Goal: Task Accomplishment & Management: Complete application form

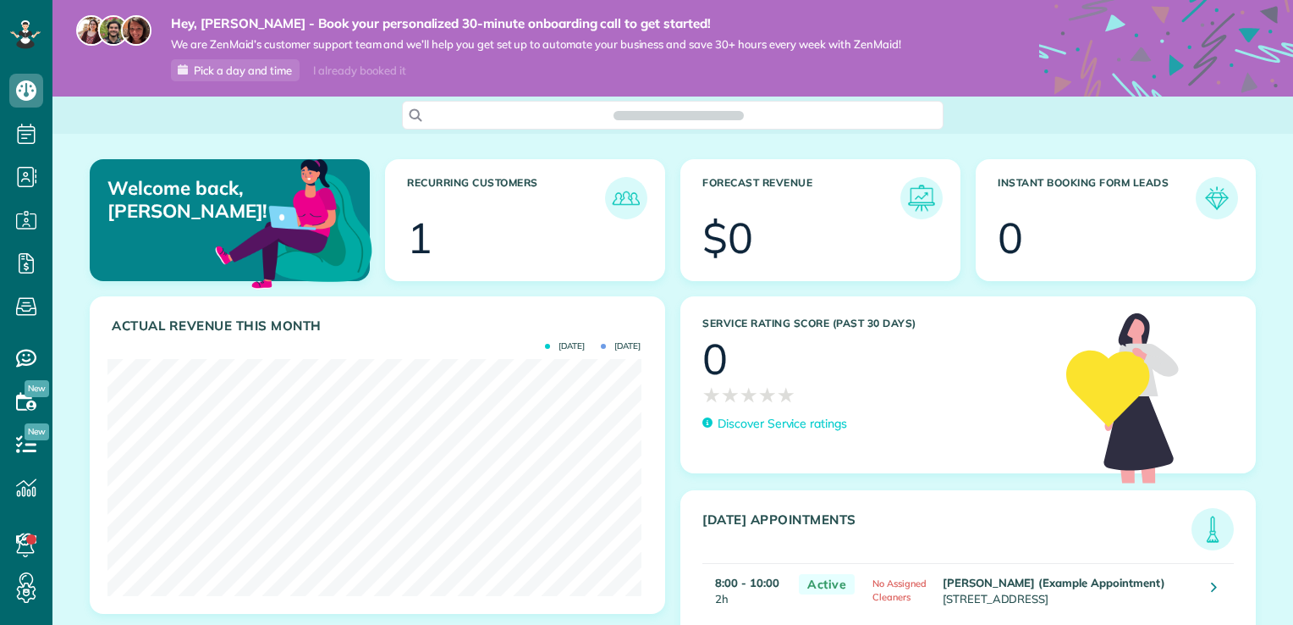
scroll to position [237, 533]
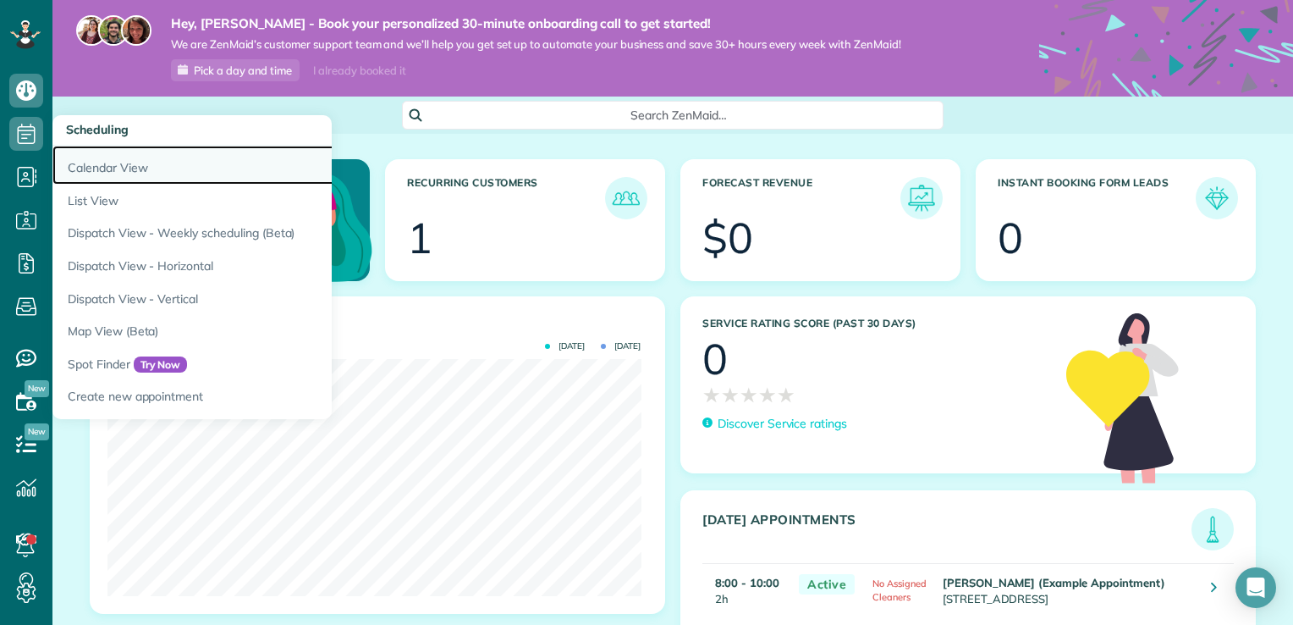
click at [102, 162] on link "Calendar View" at bounding box center [263, 165] width 423 height 39
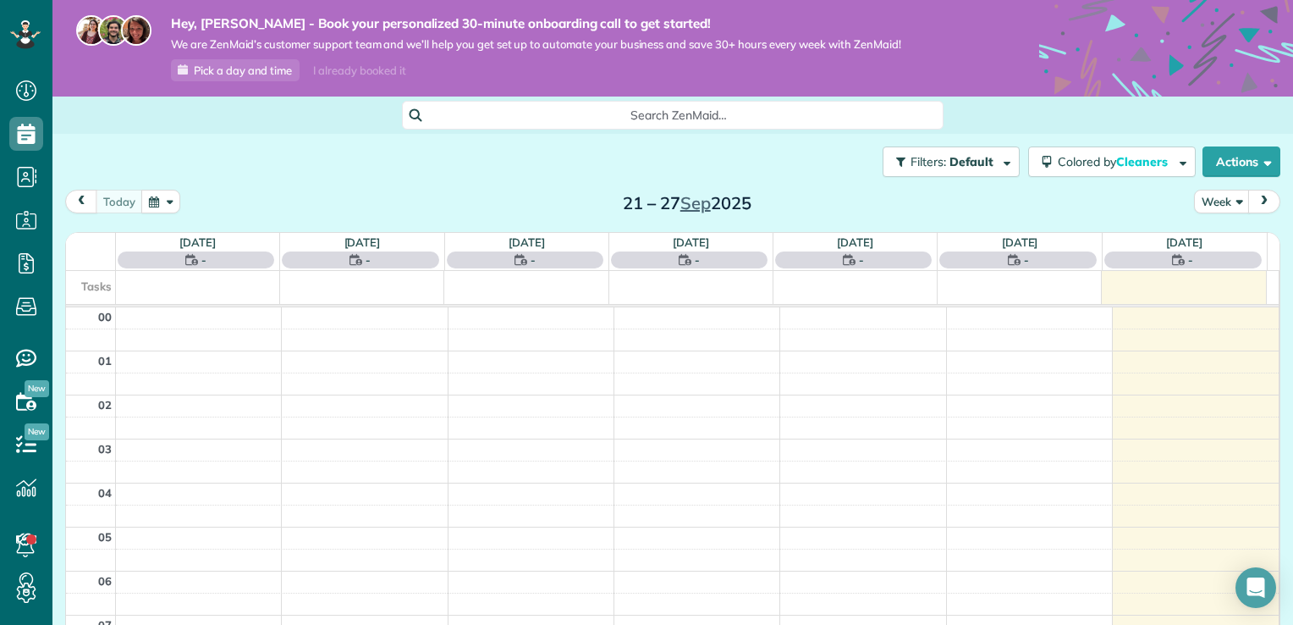
scroll to position [306, 0]
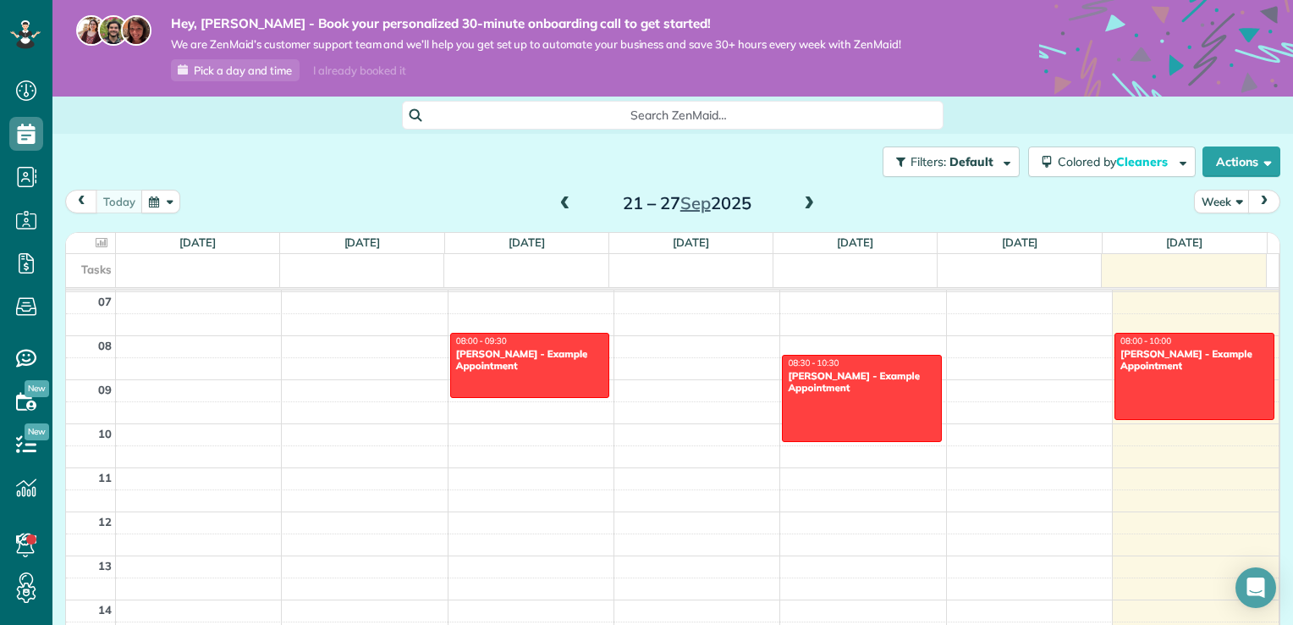
click at [805, 204] on span at bounding box center [809, 203] width 19 height 15
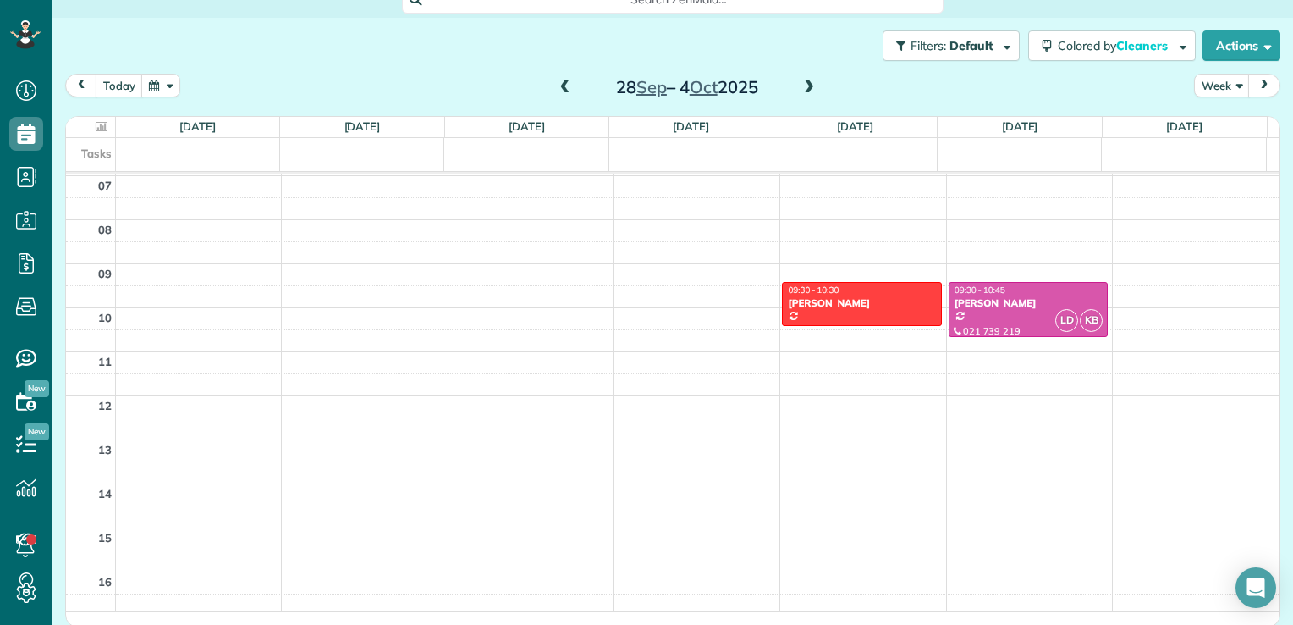
scroll to position [119, 0]
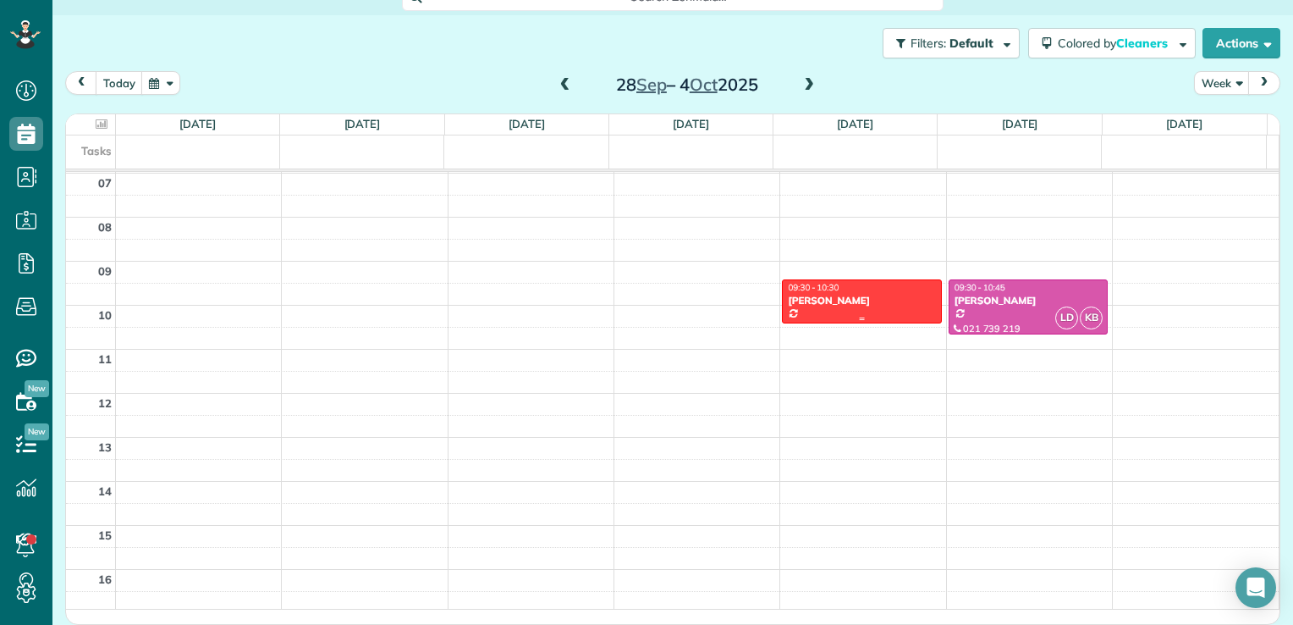
click at [869, 293] on div "09:30 - 10:30 Angela Brown" at bounding box center [861, 294] width 149 height 25
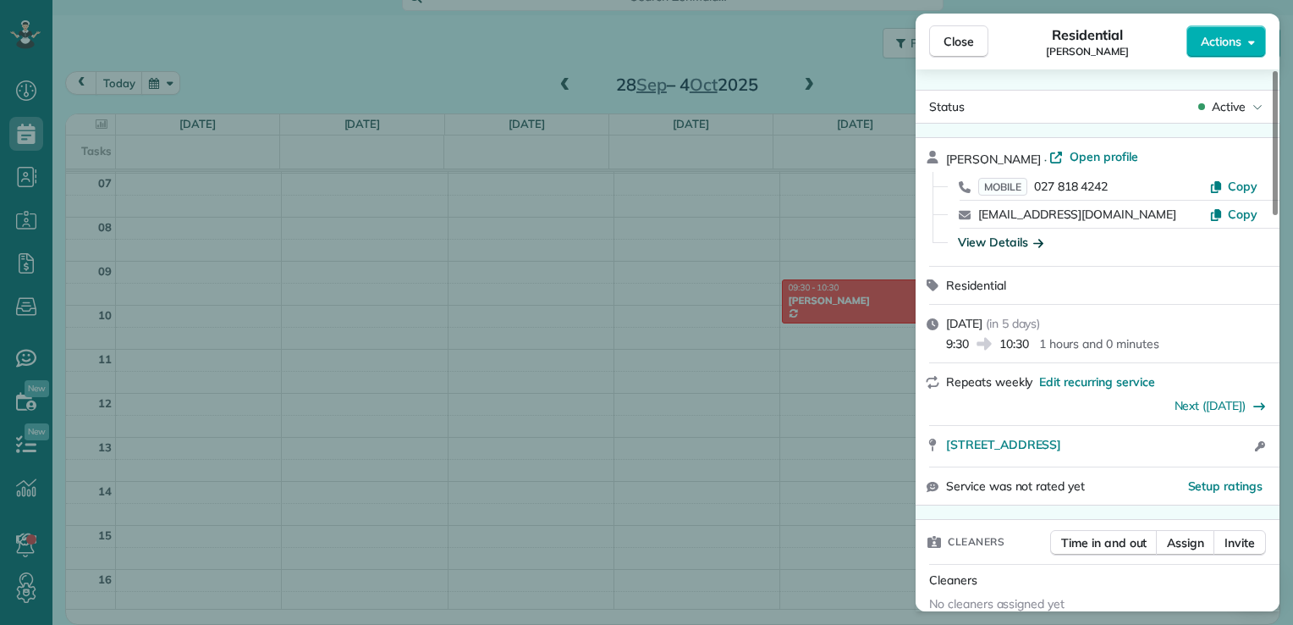
click at [1014, 240] on div "View Details" at bounding box center [1000, 242] width 85 height 17
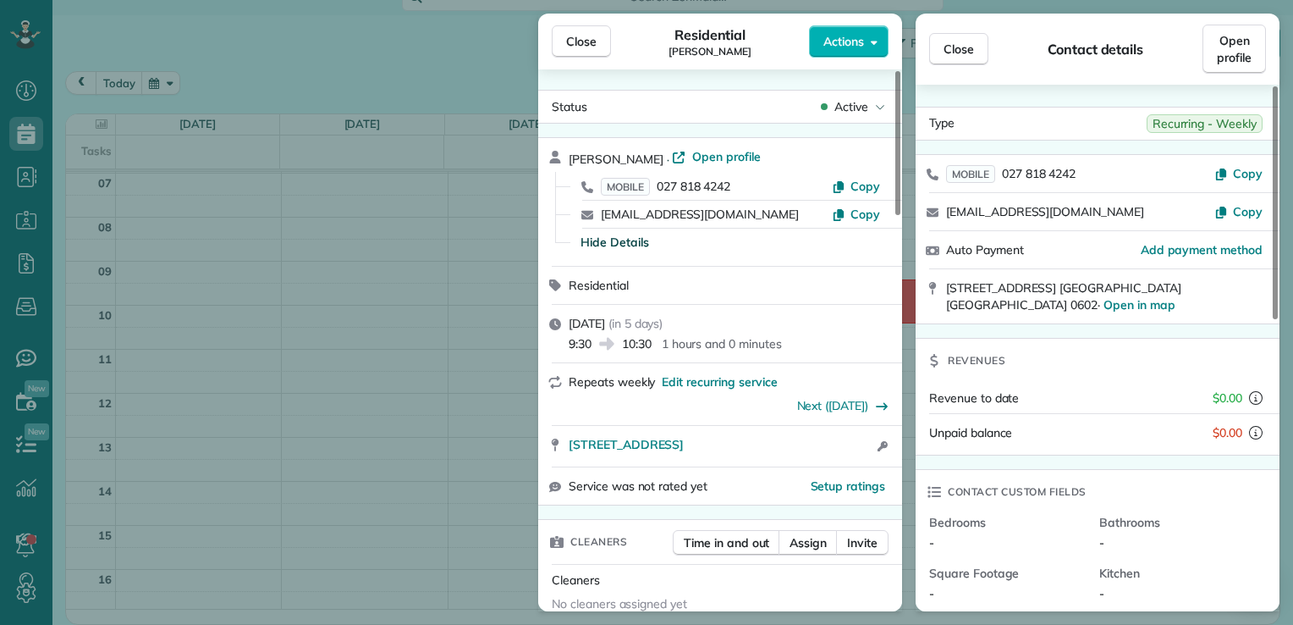
click at [444, 369] on div "Close Residential Angela Brown Actions Status Active Angela Brown · Open profil…" at bounding box center [646, 312] width 1293 height 625
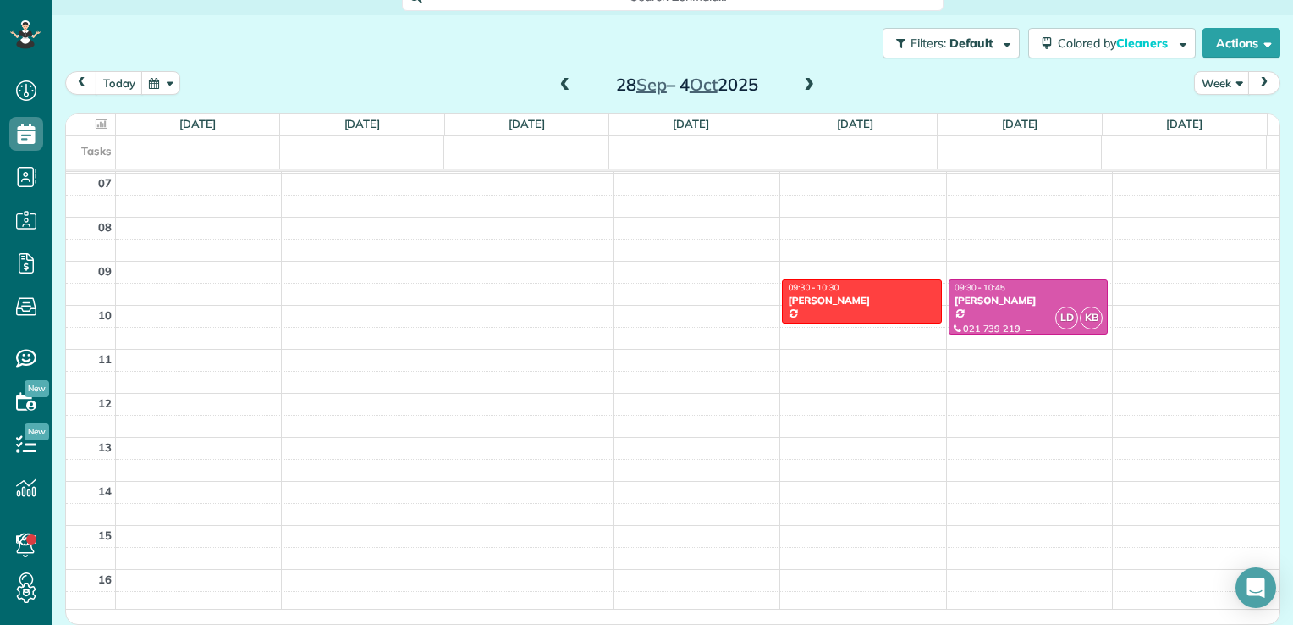
click at [964, 309] on div at bounding box center [1028, 306] width 157 height 53
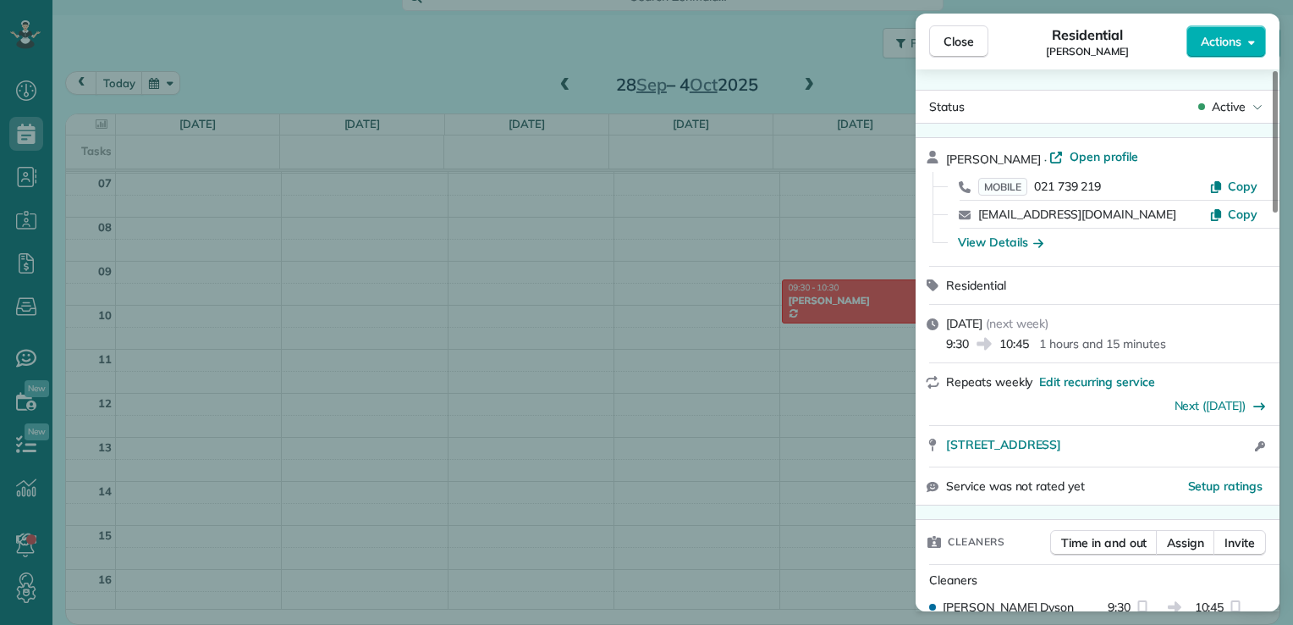
click at [1287, 615] on div "Close Residential Nicole Anderson Actions Status Active Nicole Anderson · Open …" at bounding box center [646, 312] width 1293 height 625
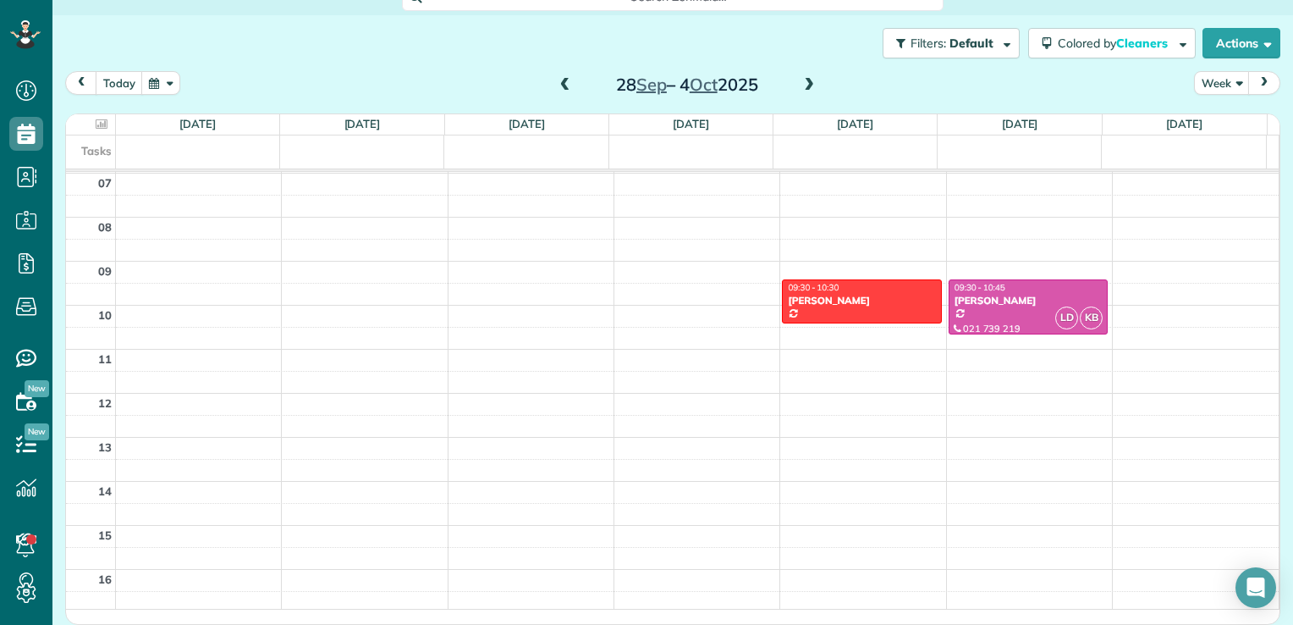
click at [1287, 615] on body "Dashboard Scheduling Calendar View List View Dispatch View - Weekly scheduling …" at bounding box center [646, 312] width 1293 height 625
click at [996, 327] on div at bounding box center [1028, 330] width 157 height 7
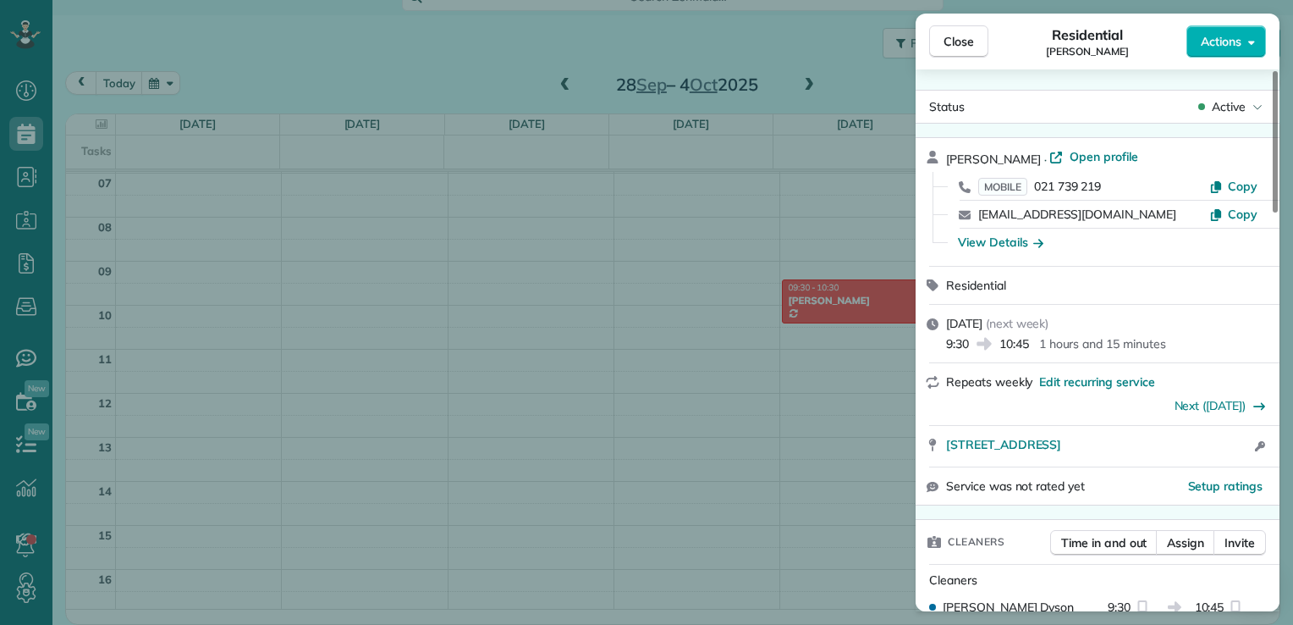
click at [1275, 218] on div "Nicole Anderson · Open profile MOBILE 021 739 219 Copy nicolemanderson79@gmail.…" at bounding box center [1098, 202] width 364 height 128
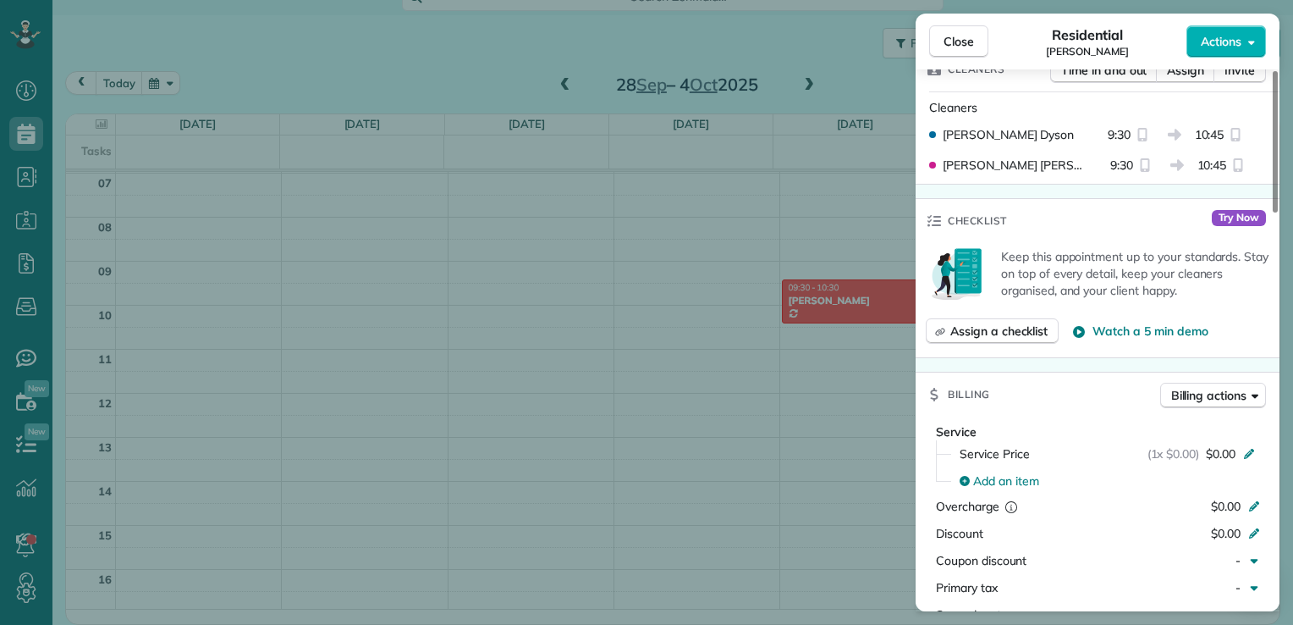
scroll to position [474, 0]
click at [994, 336] on span "Assign a checklist" at bounding box center [999, 329] width 97 height 17
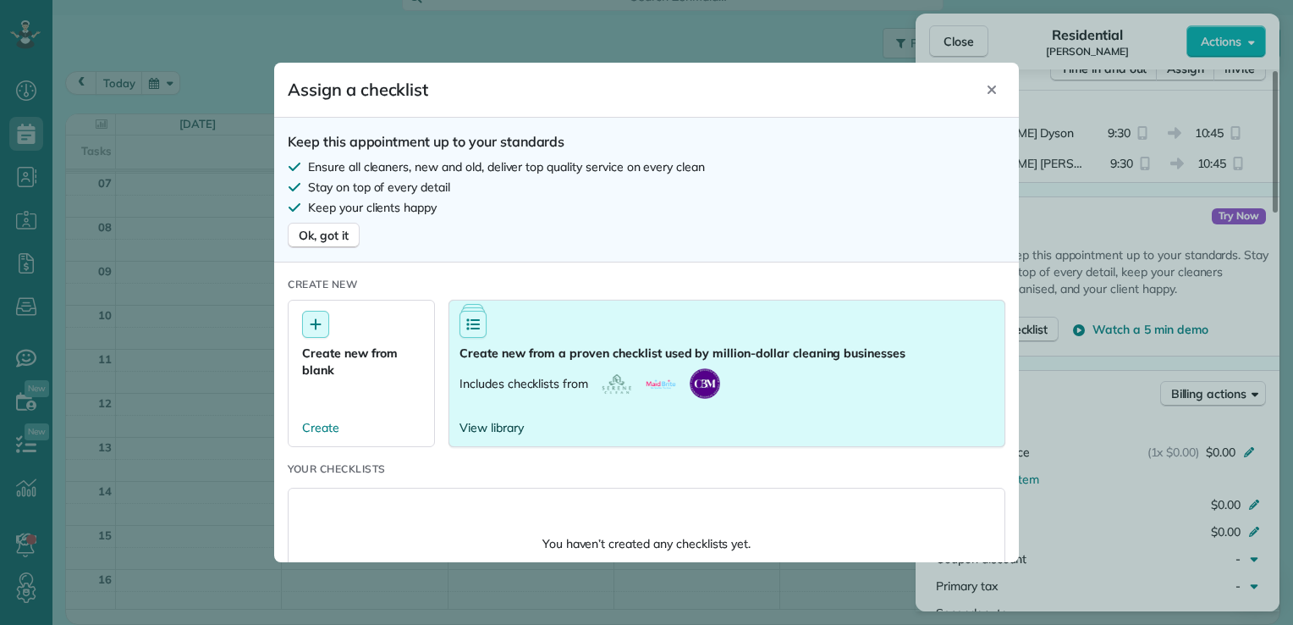
click at [498, 432] on span "View library" at bounding box center [492, 427] width 64 height 17
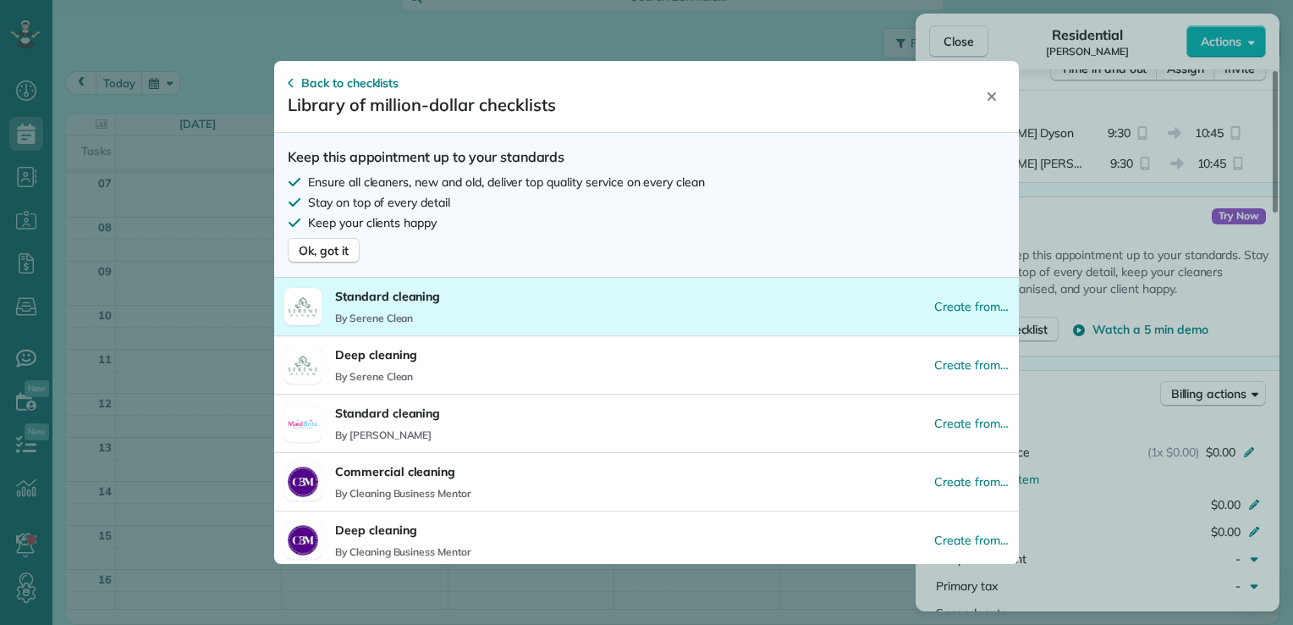
click at [420, 298] on p "Standard cleaning" at bounding box center [387, 296] width 105 height 17
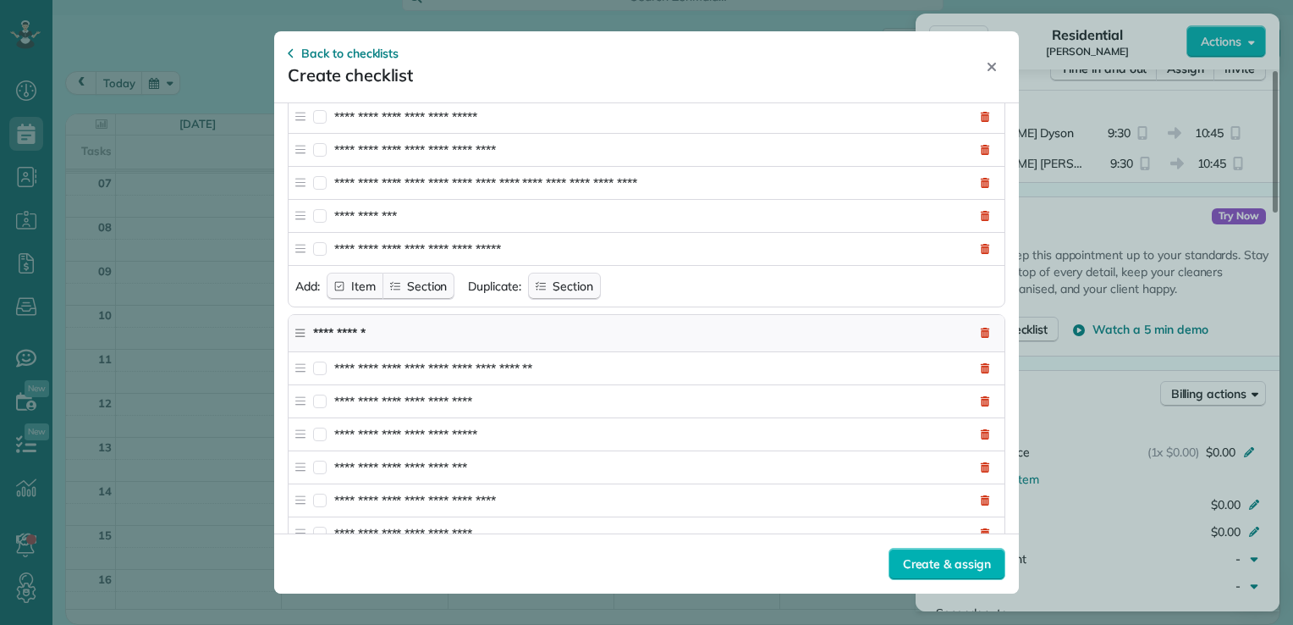
scroll to position [2923, 0]
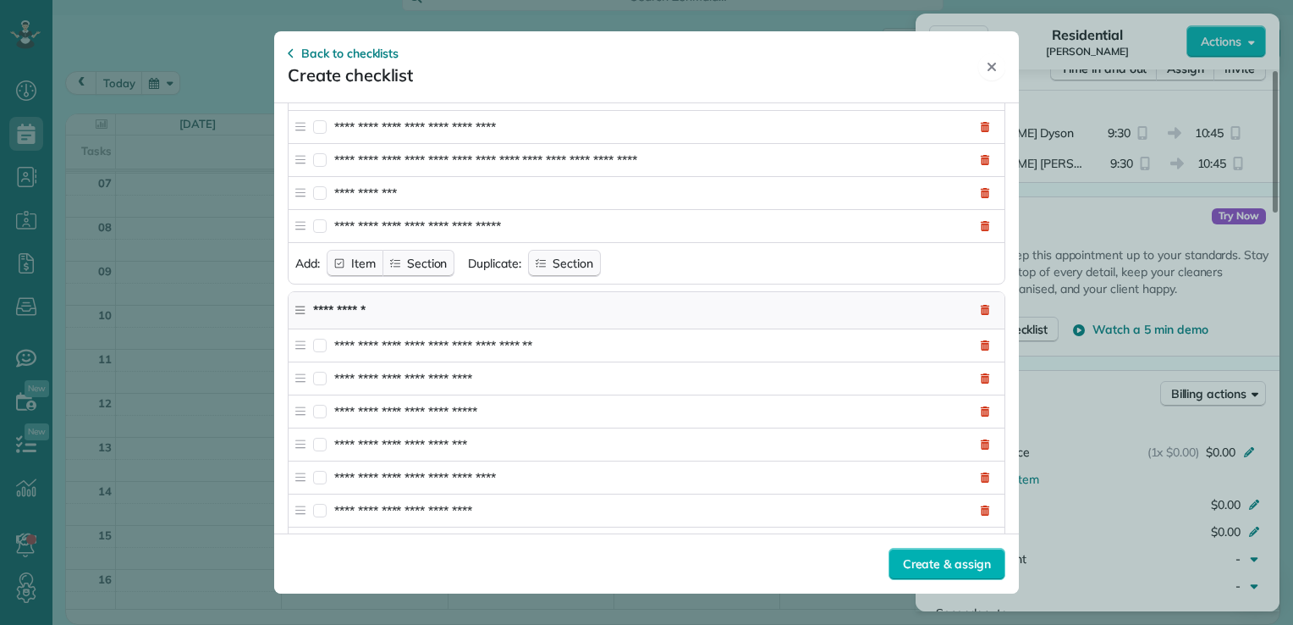
click at [995, 67] on icon "Close" at bounding box center [992, 67] width 14 height 14
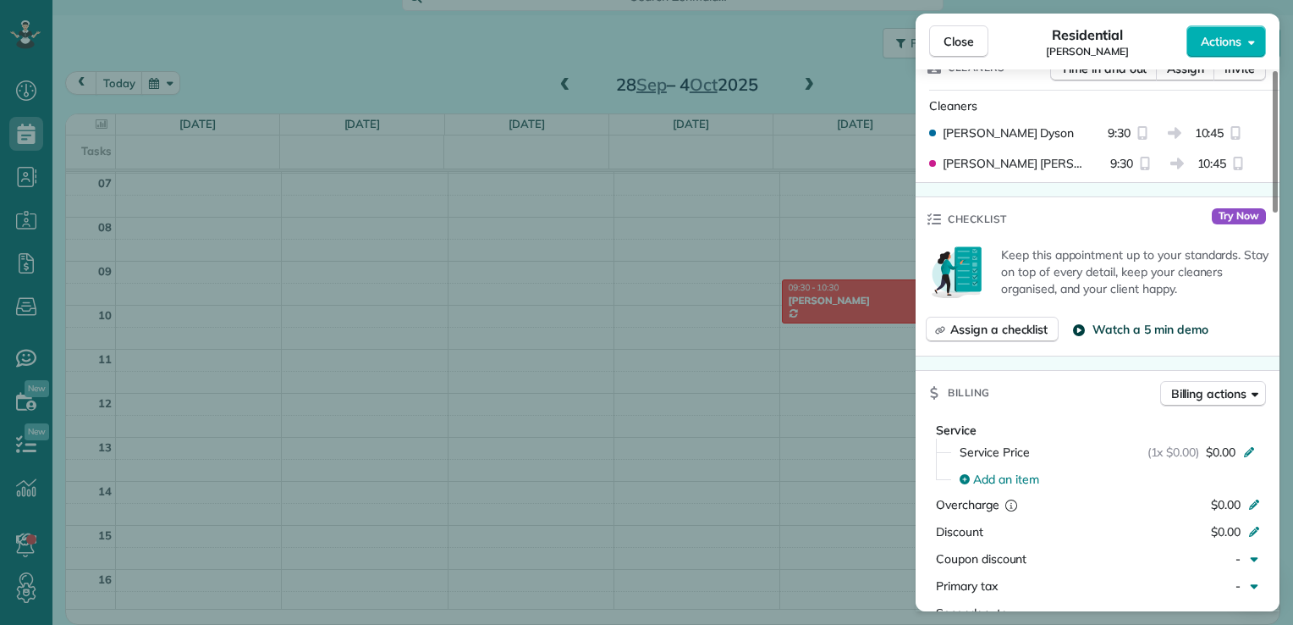
click at [1119, 333] on span "Watch a 5 min demo" at bounding box center [1150, 329] width 115 height 17
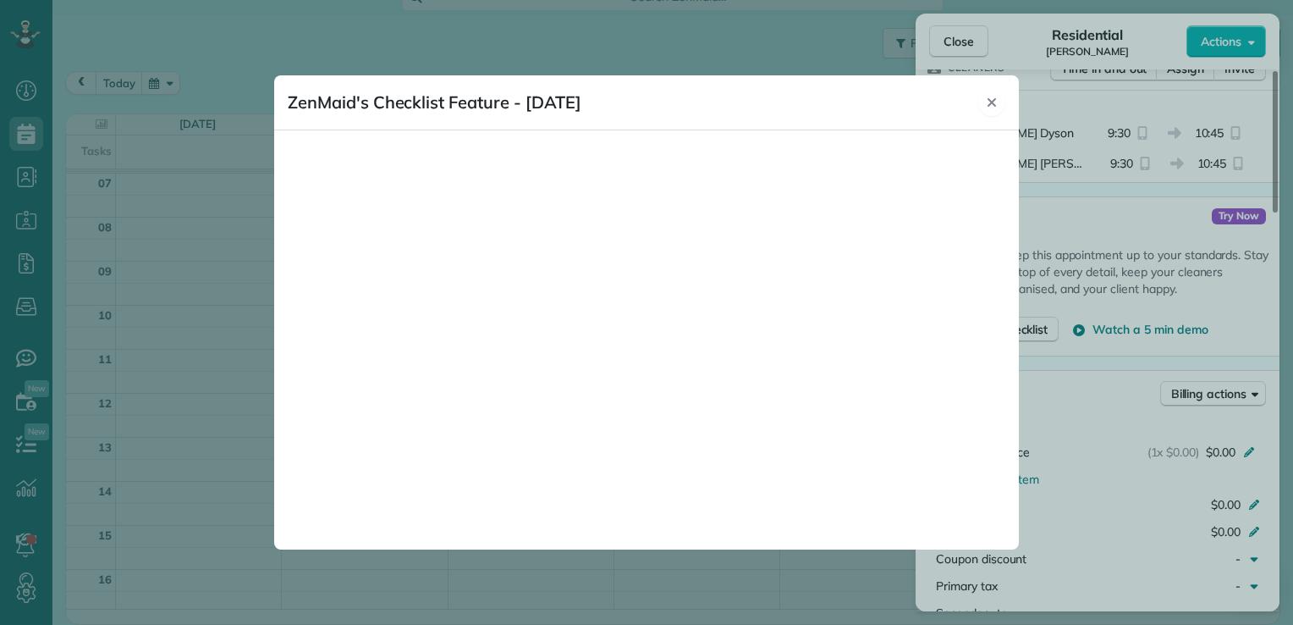
click at [992, 100] on icon "Close" at bounding box center [992, 103] width 14 height 14
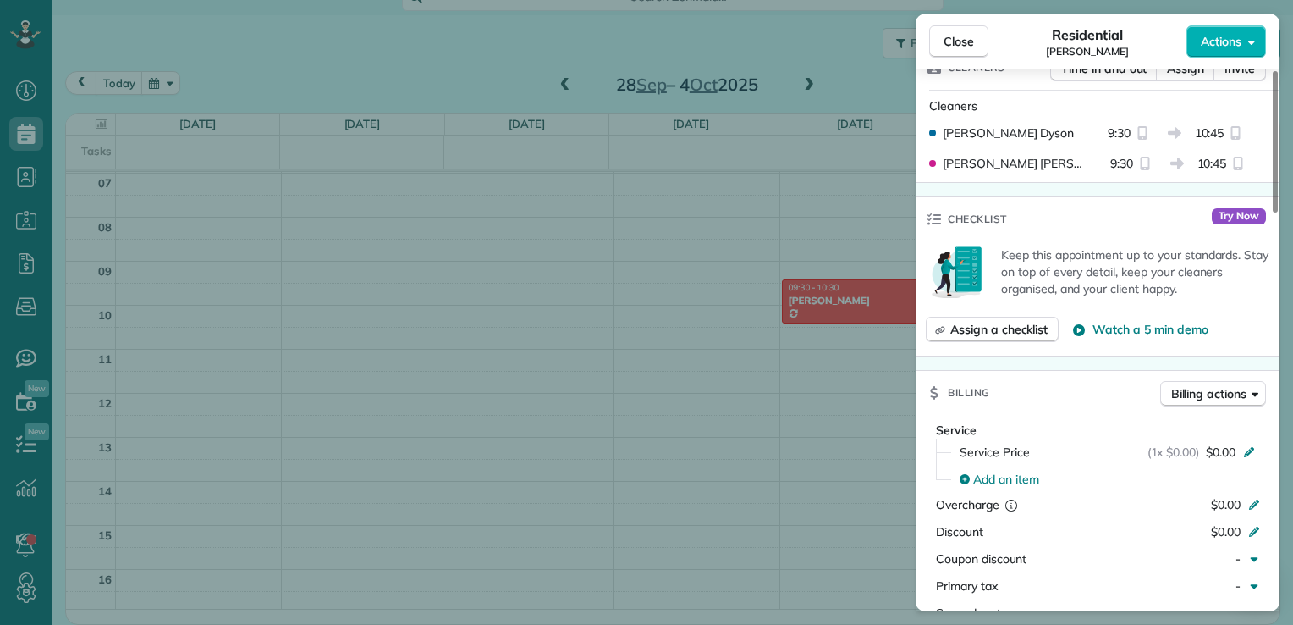
click at [1277, 349] on div "Keep this appointment up to your standards. Stay on top of every detail, keep y…" at bounding box center [1098, 298] width 364 height 114
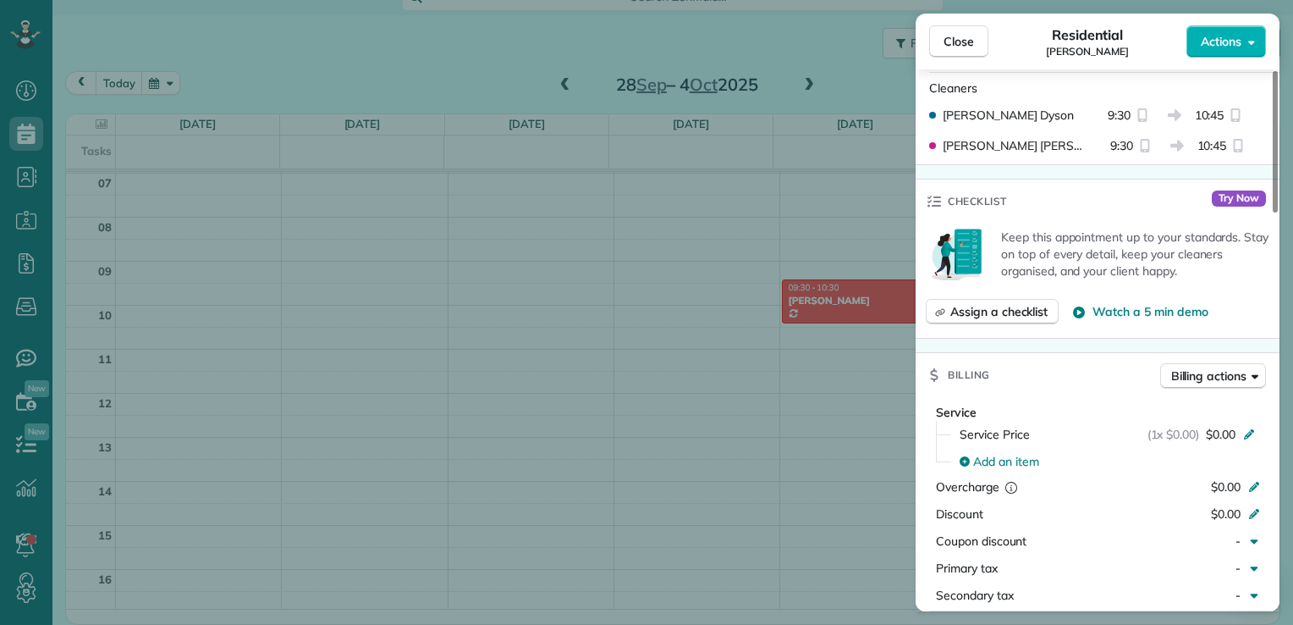
click at [661, 545] on div "Close Residential Nicole Anderson Actions Status Active Nicole Anderson · Open …" at bounding box center [646, 312] width 1293 height 625
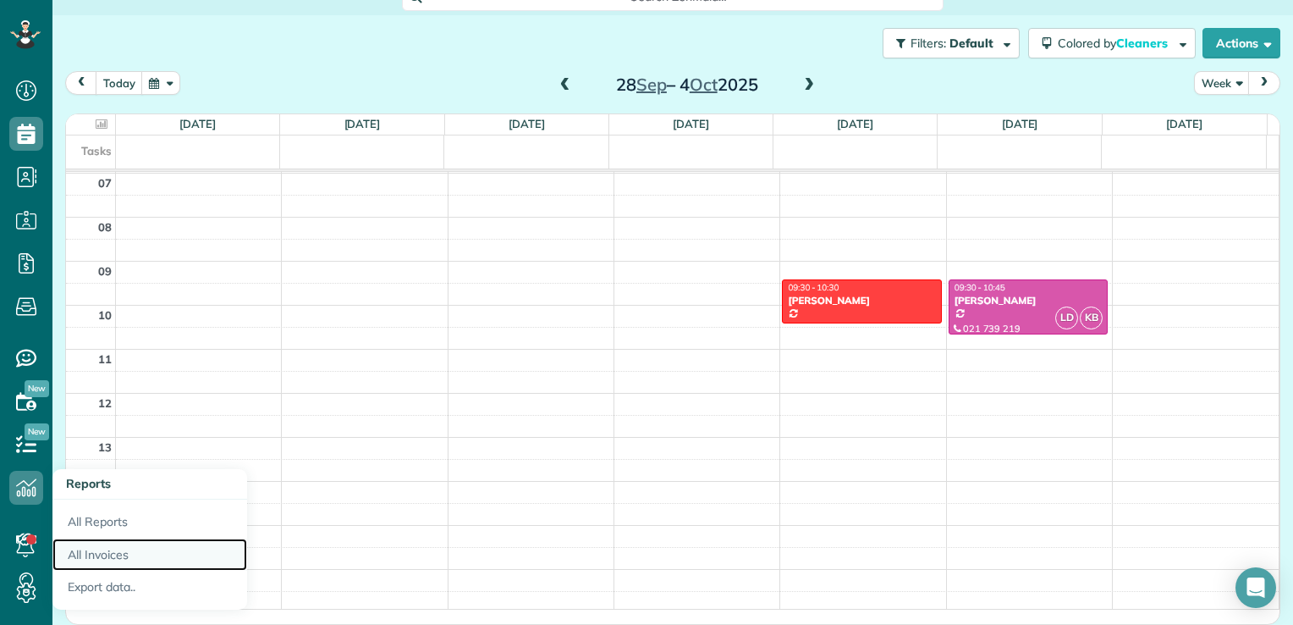
click at [88, 553] on link "All Invoices" at bounding box center [149, 554] width 195 height 33
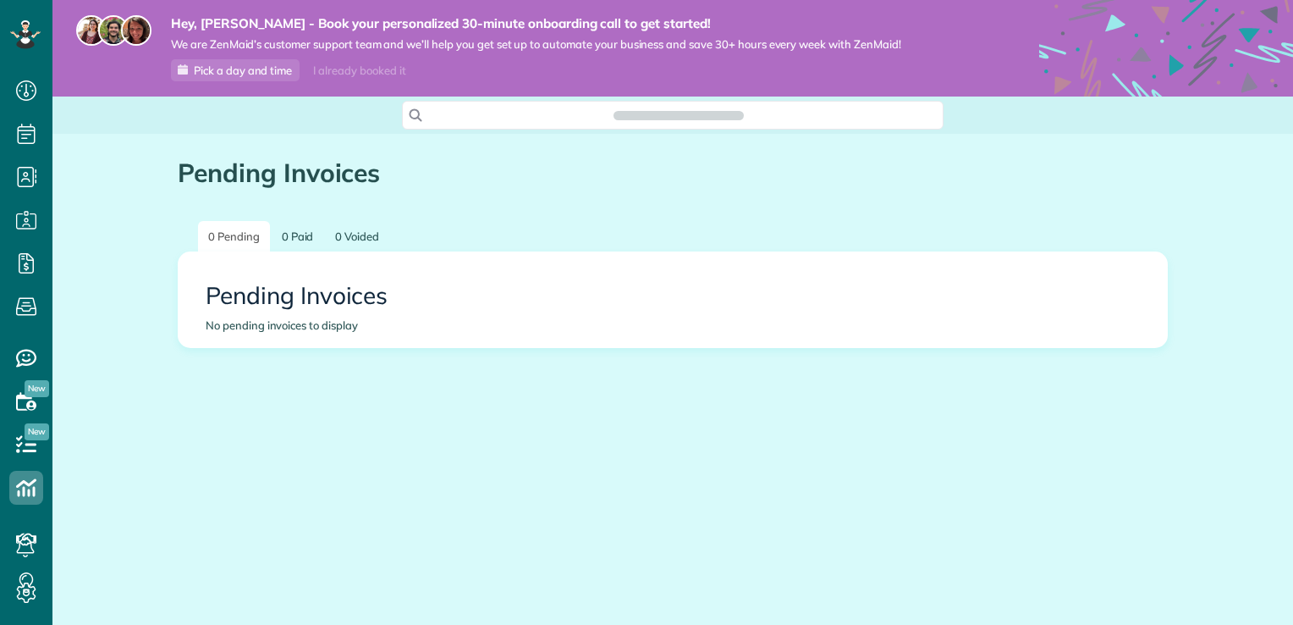
scroll to position [8, 8]
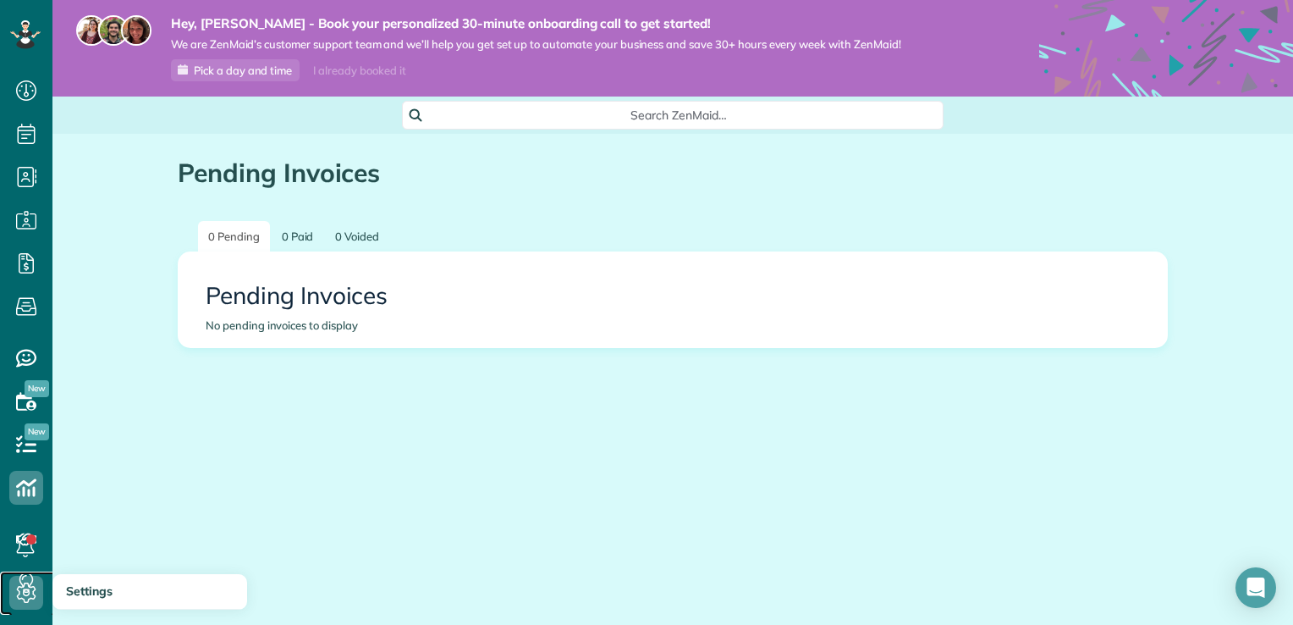
click at [27, 591] on icon at bounding box center [26, 593] width 34 height 34
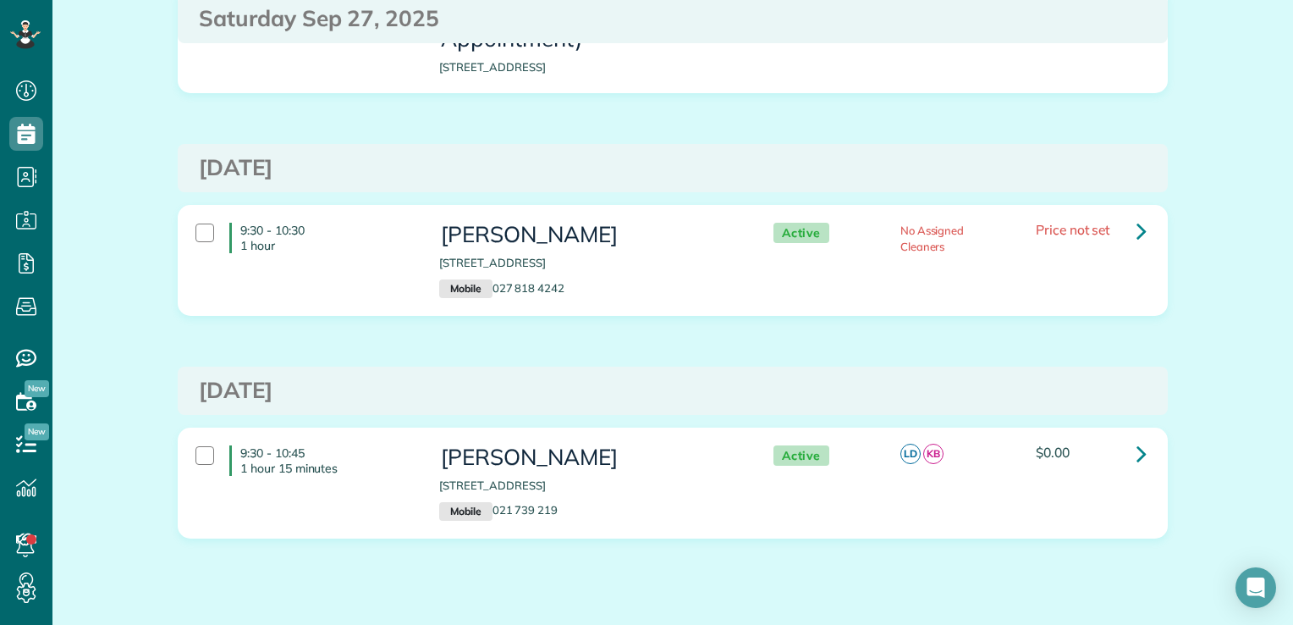
scroll to position [339, 0]
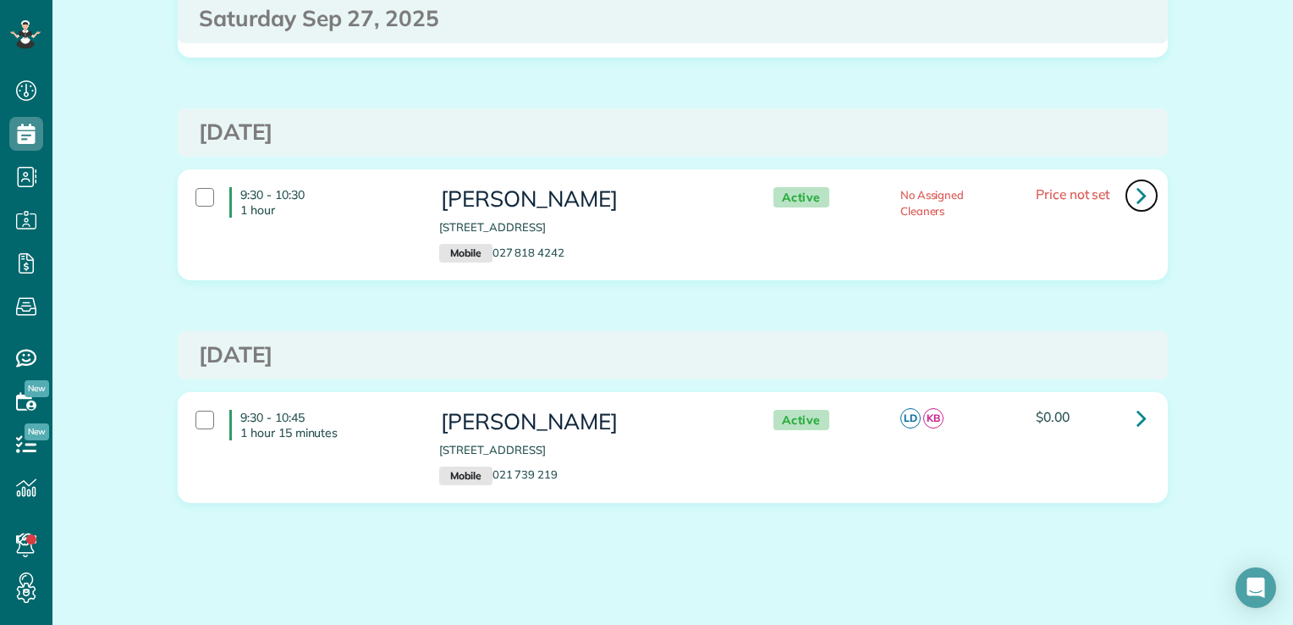
click at [1138, 195] on icon at bounding box center [1142, 195] width 10 height 30
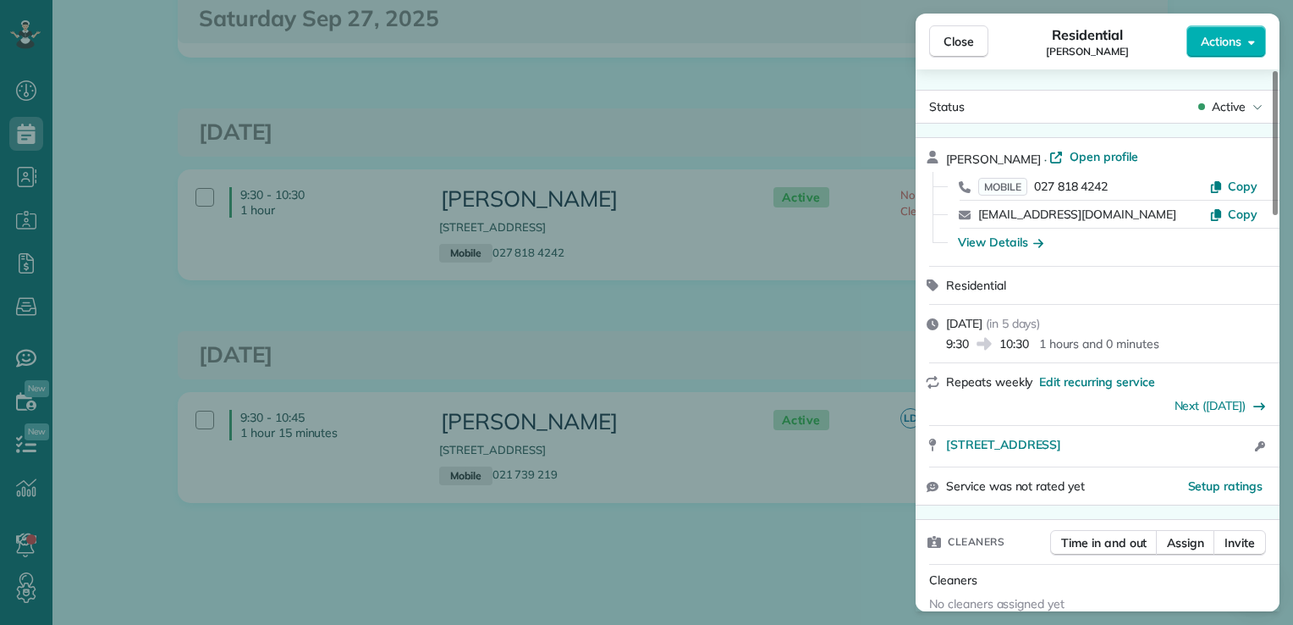
click at [1286, 616] on div "Close Residential Angela Brown Actions Status Active Angela Brown · Open profil…" at bounding box center [646, 312] width 1293 height 625
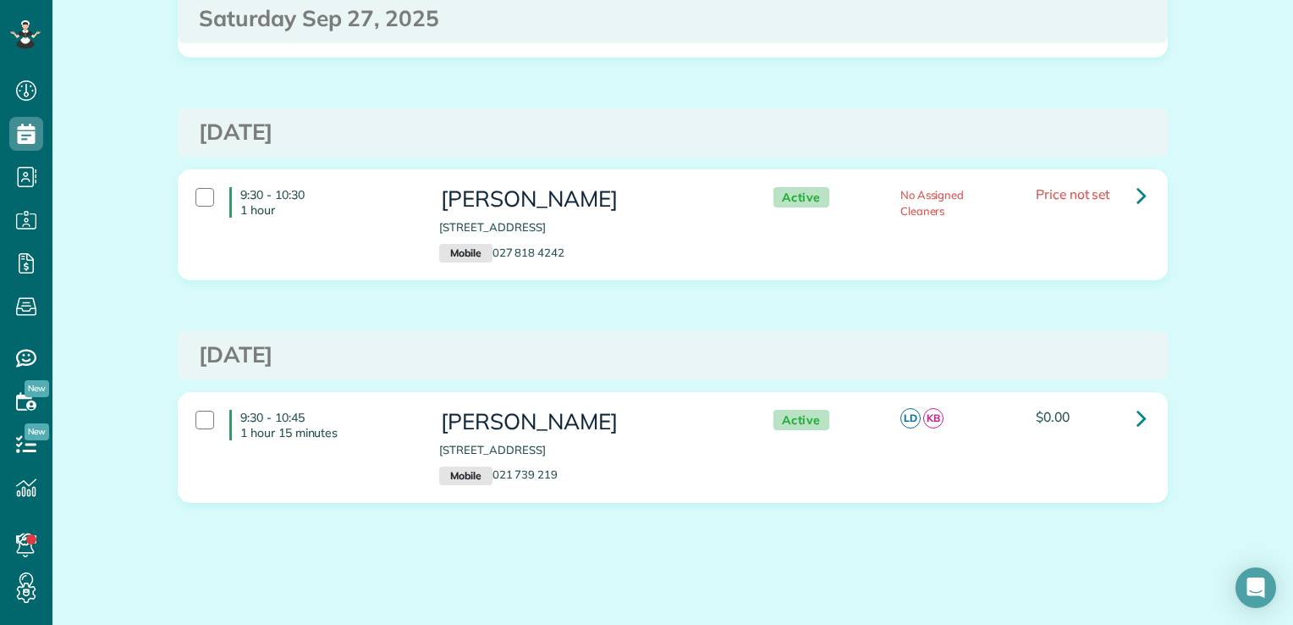
click at [1286, 616] on div "Close Residential Angela Brown Actions Status Active Angela Brown · Open profil…" at bounding box center [646, 312] width 1293 height 625
click at [1286, 616] on body "Dashboard Scheduling Calendar View List View Dispatch View - Weekly scheduling …" at bounding box center [646, 312] width 1293 height 625
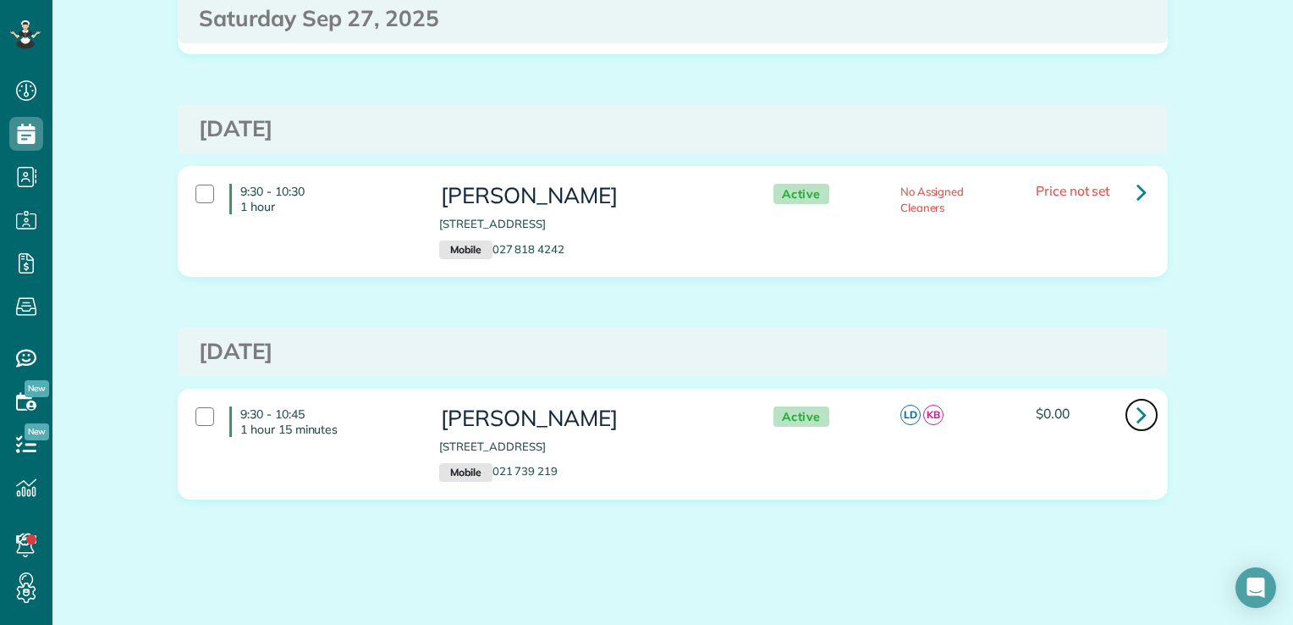
click at [1137, 411] on icon at bounding box center [1142, 415] width 10 height 30
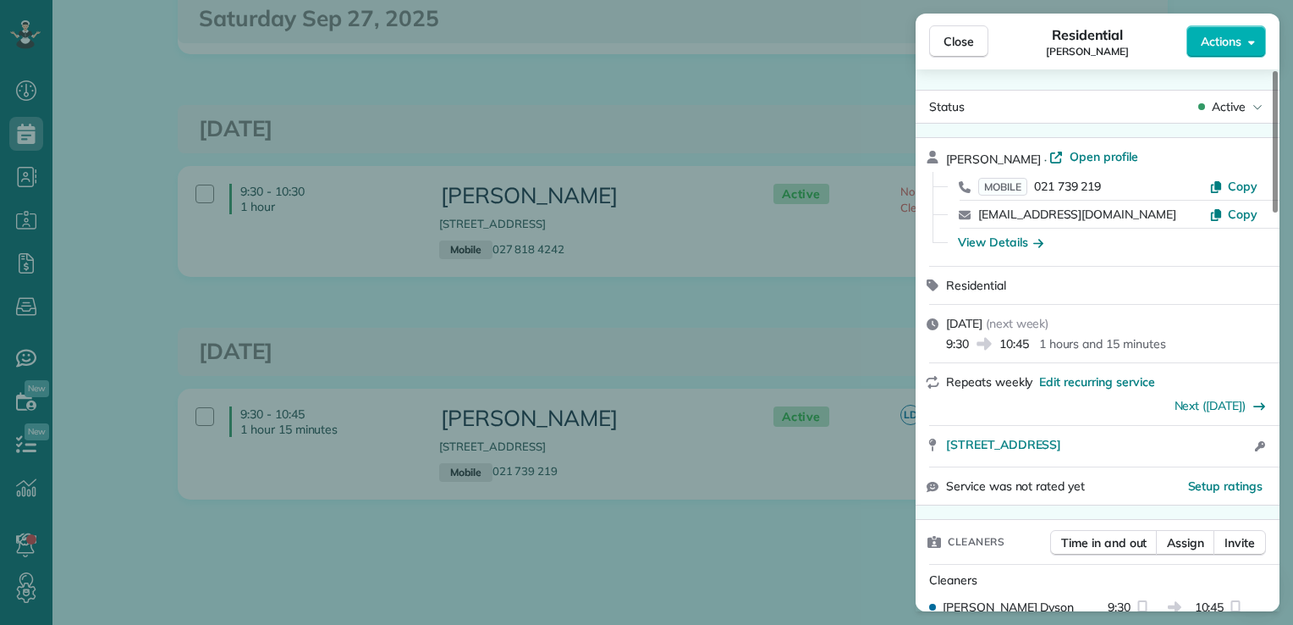
click at [1273, 218] on div "Nicole Anderson · Open profile MOBILE 021 739 219 Copy nicolemanderson79@gmail.…" at bounding box center [1098, 202] width 364 height 128
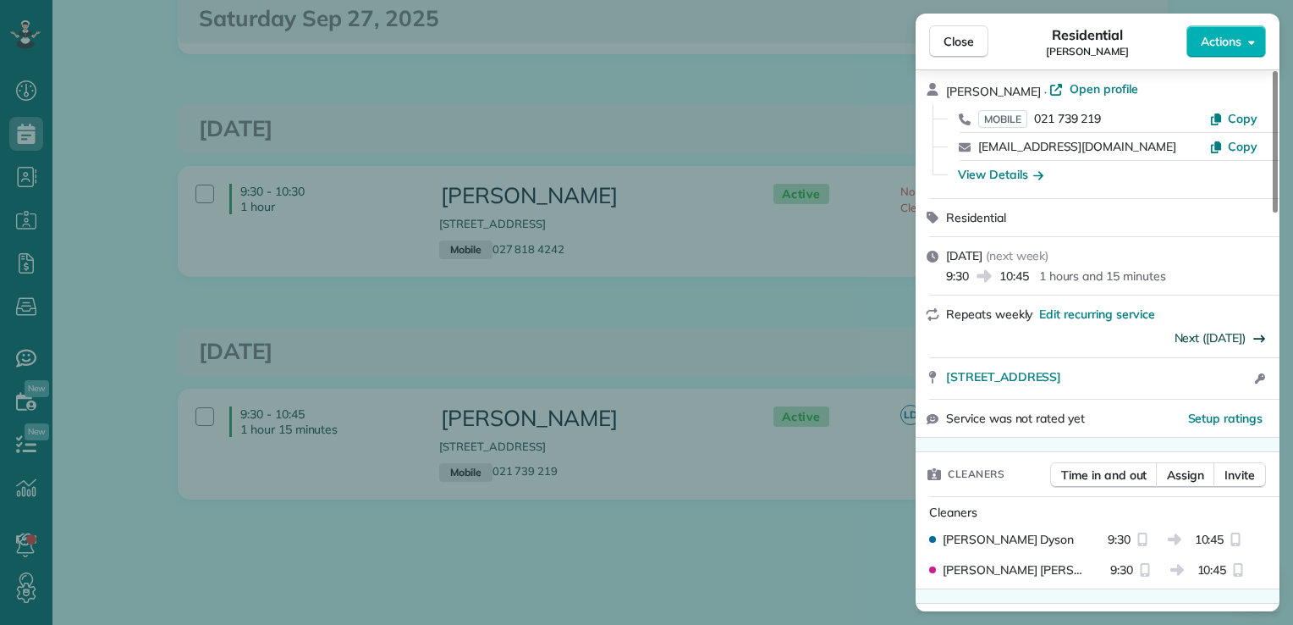
scroll to position [102, 0]
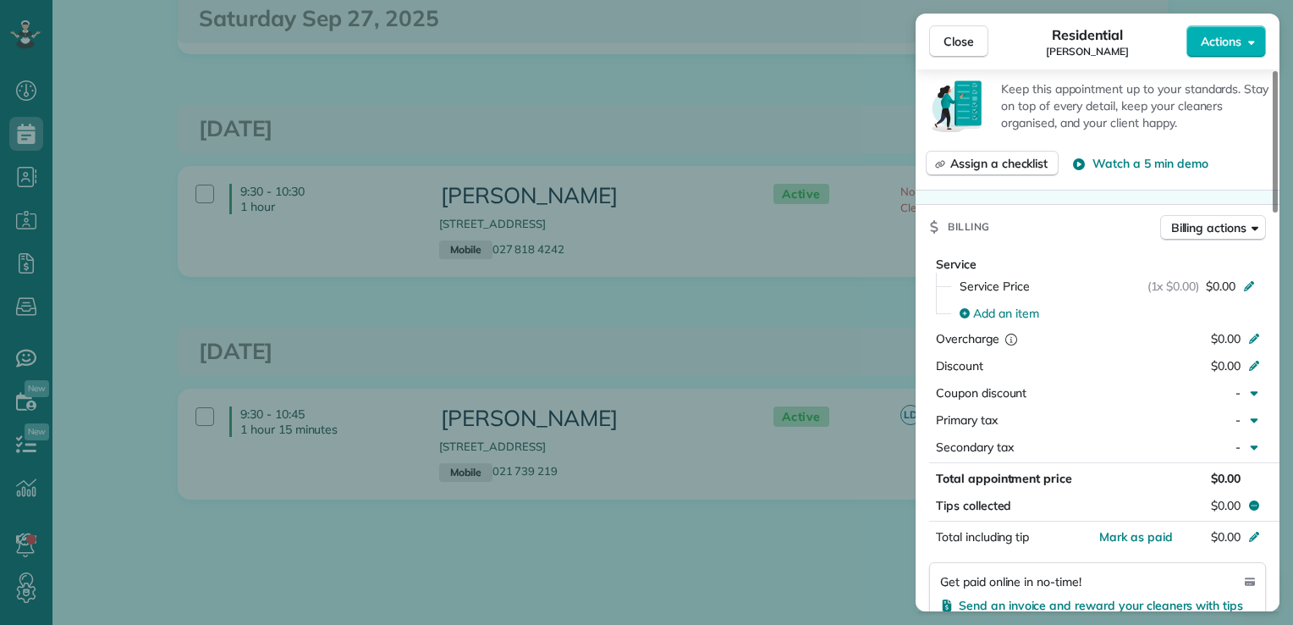
scroll to position [643, 0]
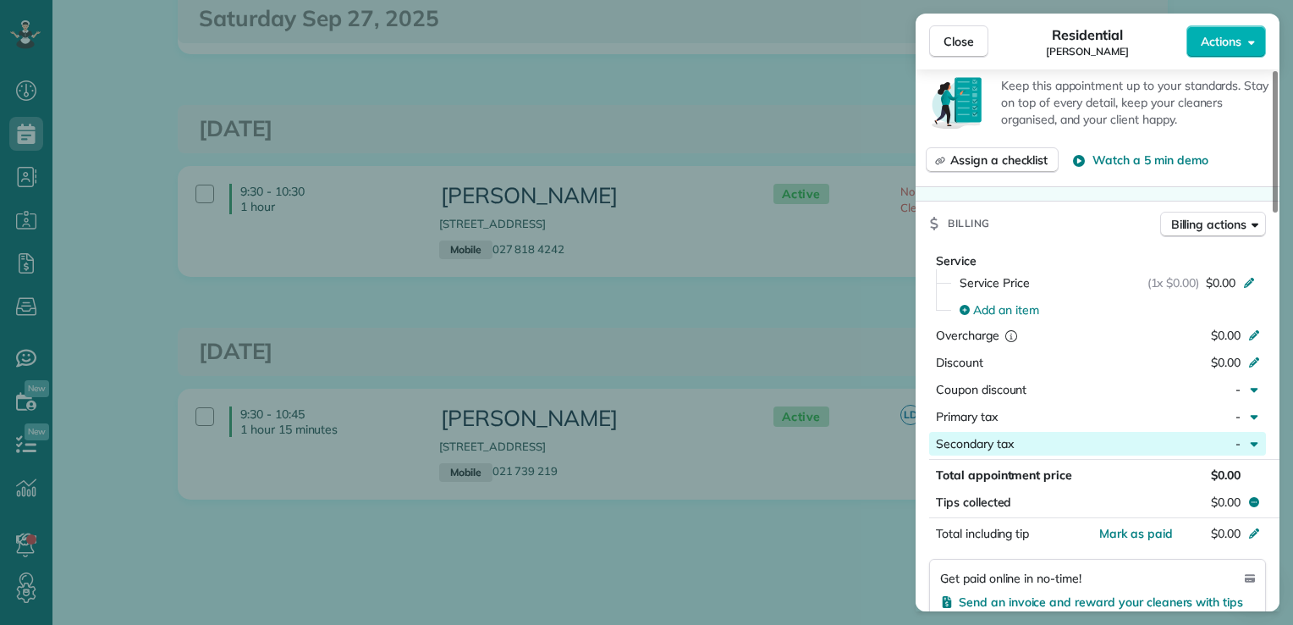
click at [1257, 446] on icon "button" at bounding box center [1255, 444] width 14 height 14
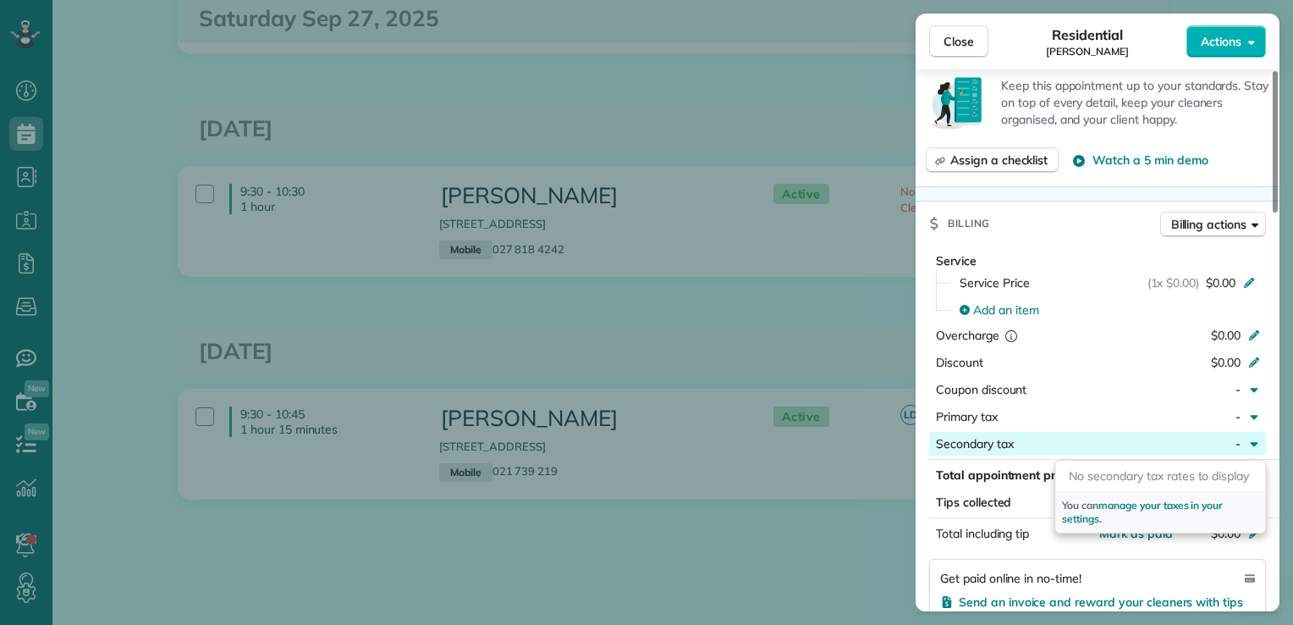
click at [1257, 446] on icon "button" at bounding box center [1255, 444] width 14 height 14
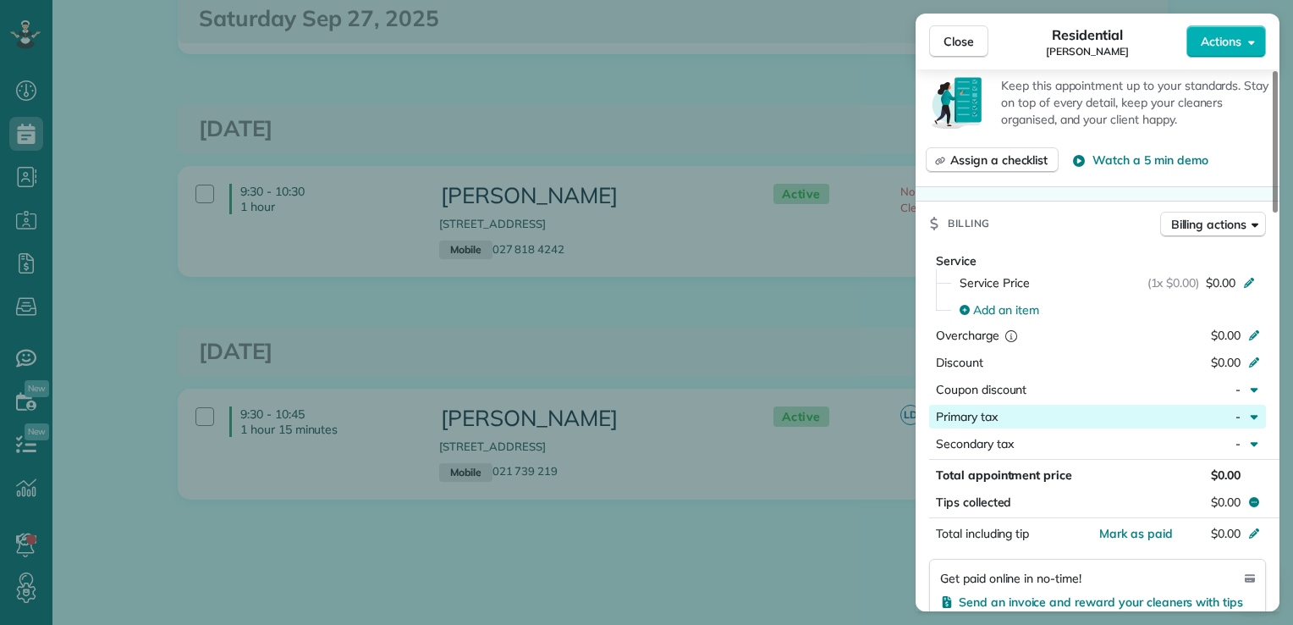
click at [1253, 416] on icon "button" at bounding box center [1255, 417] width 14 height 14
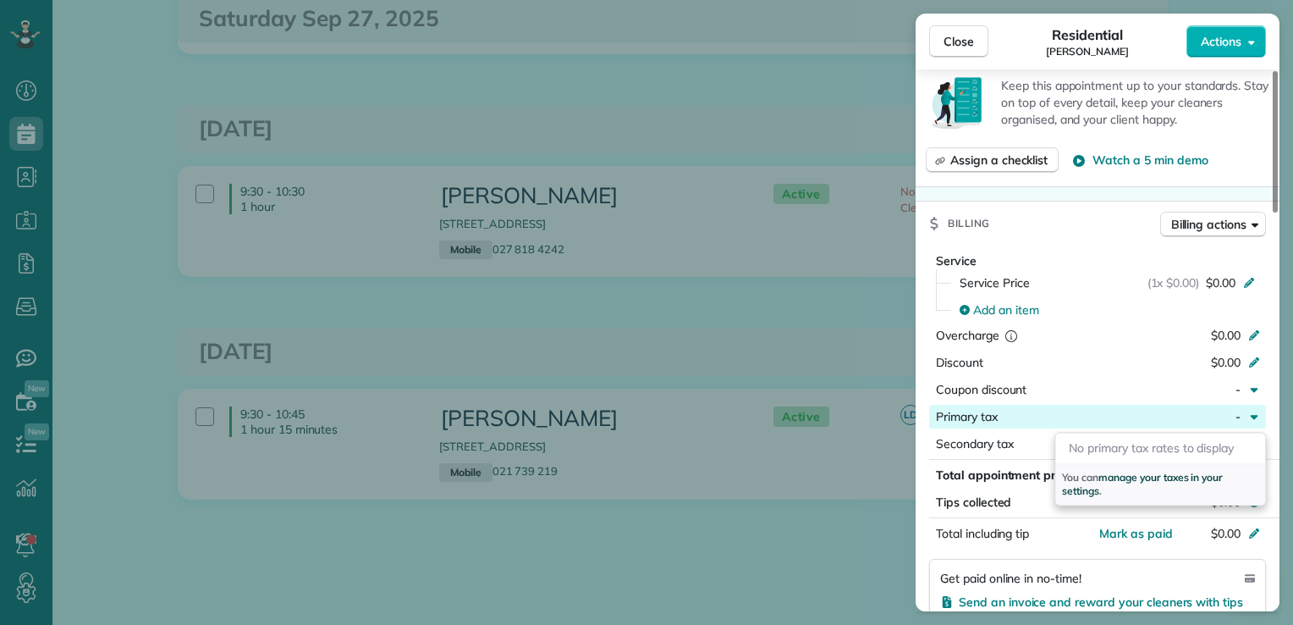
click at [1218, 476] on span "manage your taxes in your settings" at bounding box center [1142, 484] width 161 height 26
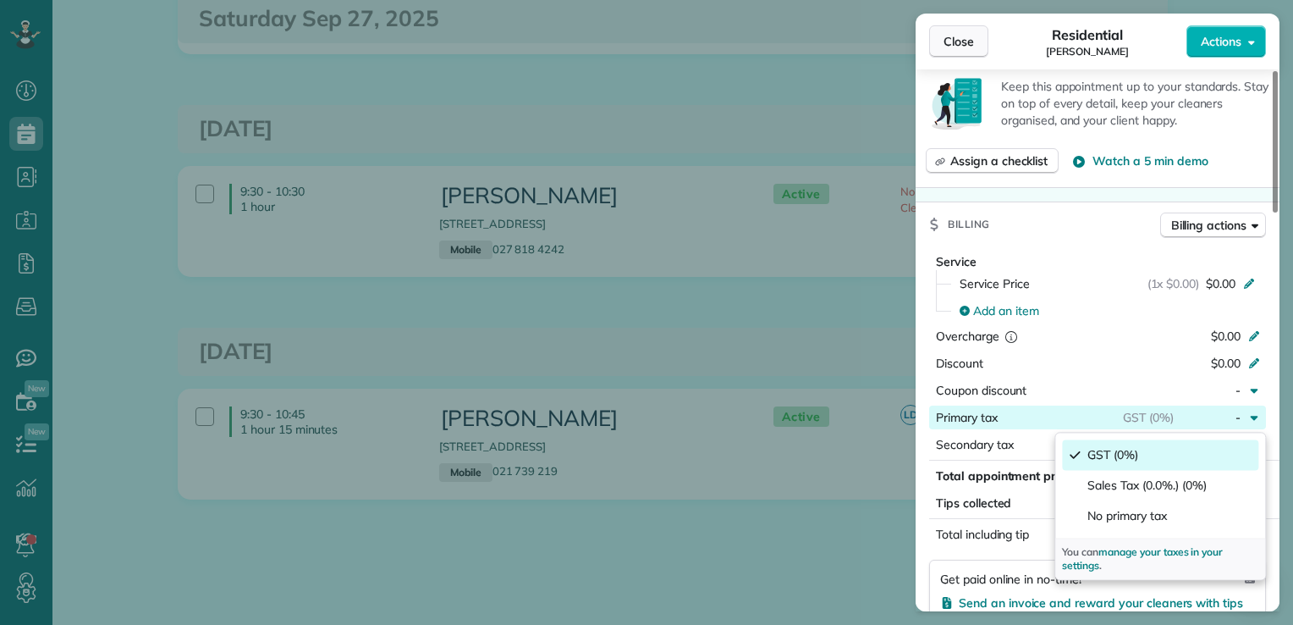
click at [957, 43] on span "Close" at bounding box center [959, 41] width 30 height 17
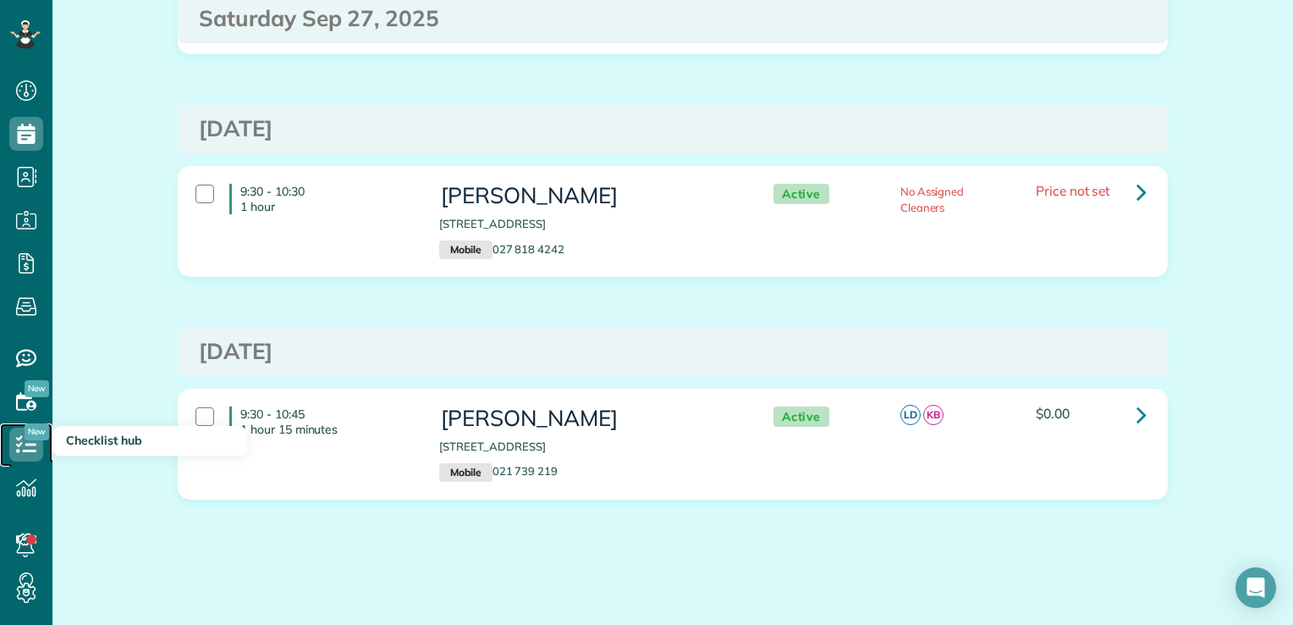
click at [31, 446] on icon at bounding box center [26, 444] width 34 height 34
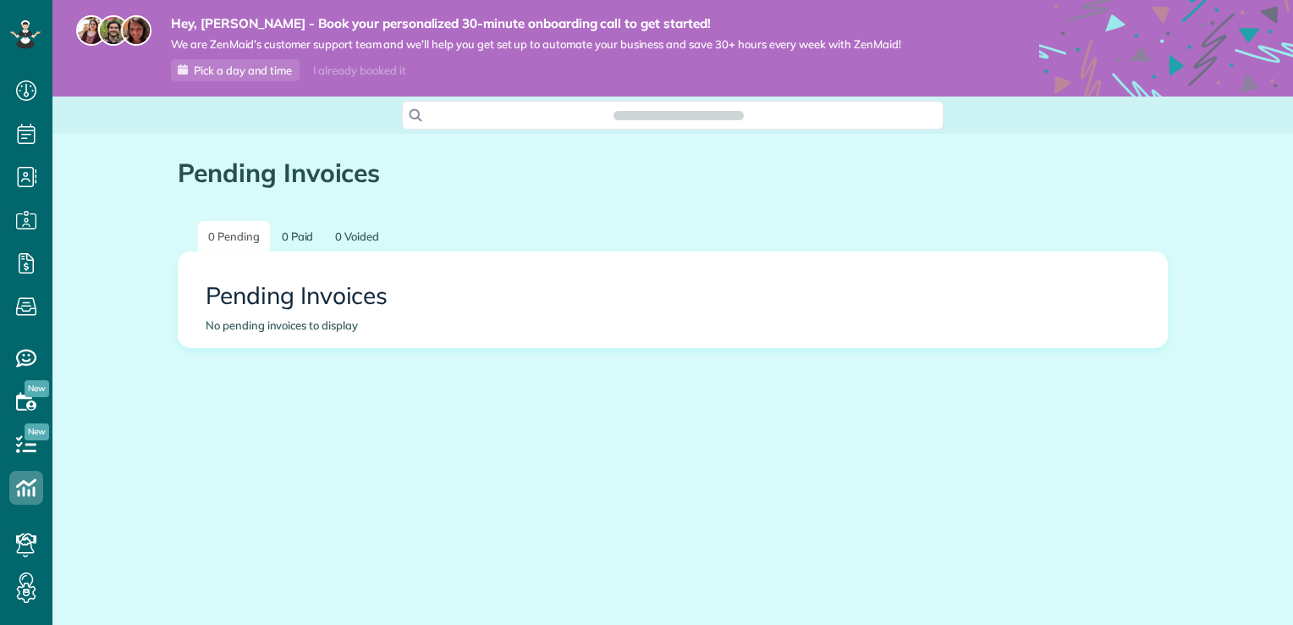
scroll to position [8, 8]
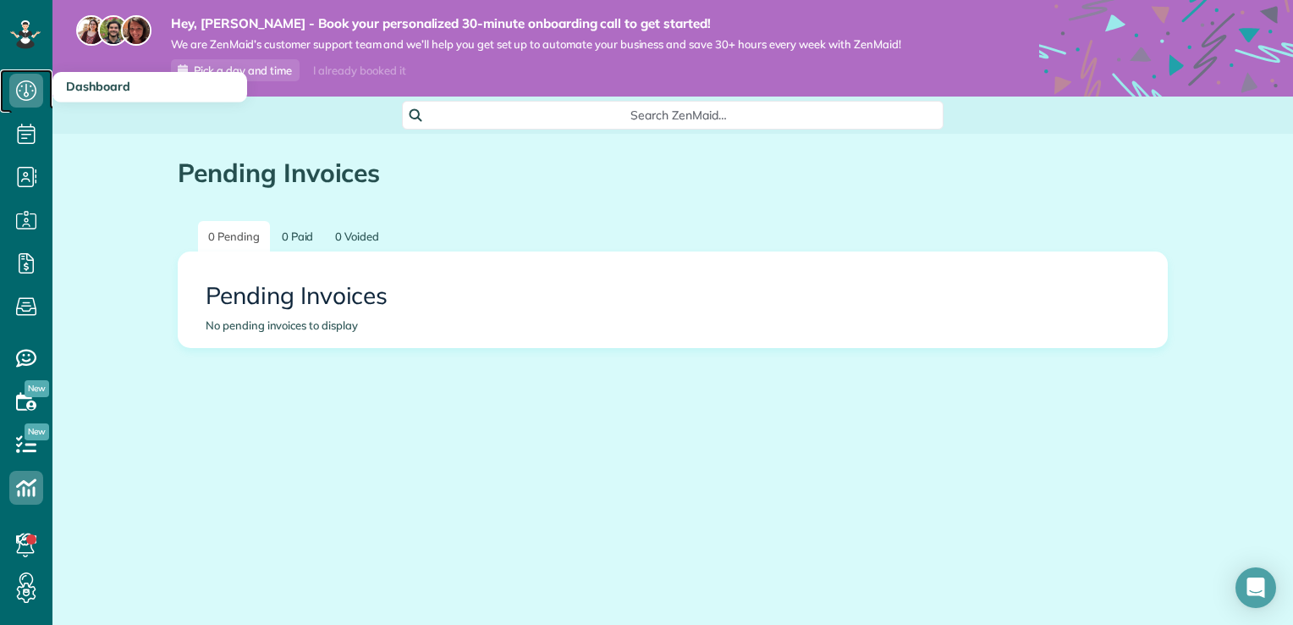
click at [27, 86] on icon at bounding box center [26, 91] width 34 height 34
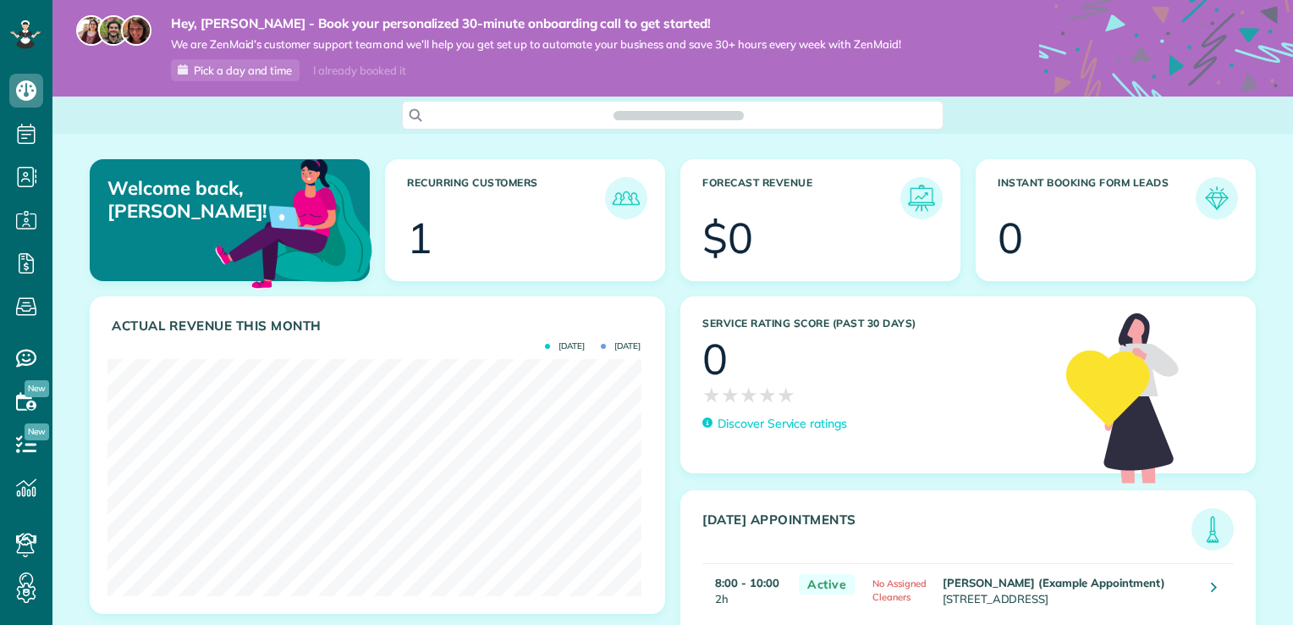
scroll to position [625, 52]
click at [31, 598] on use at bounding box center [26, 592] width 19 height 20
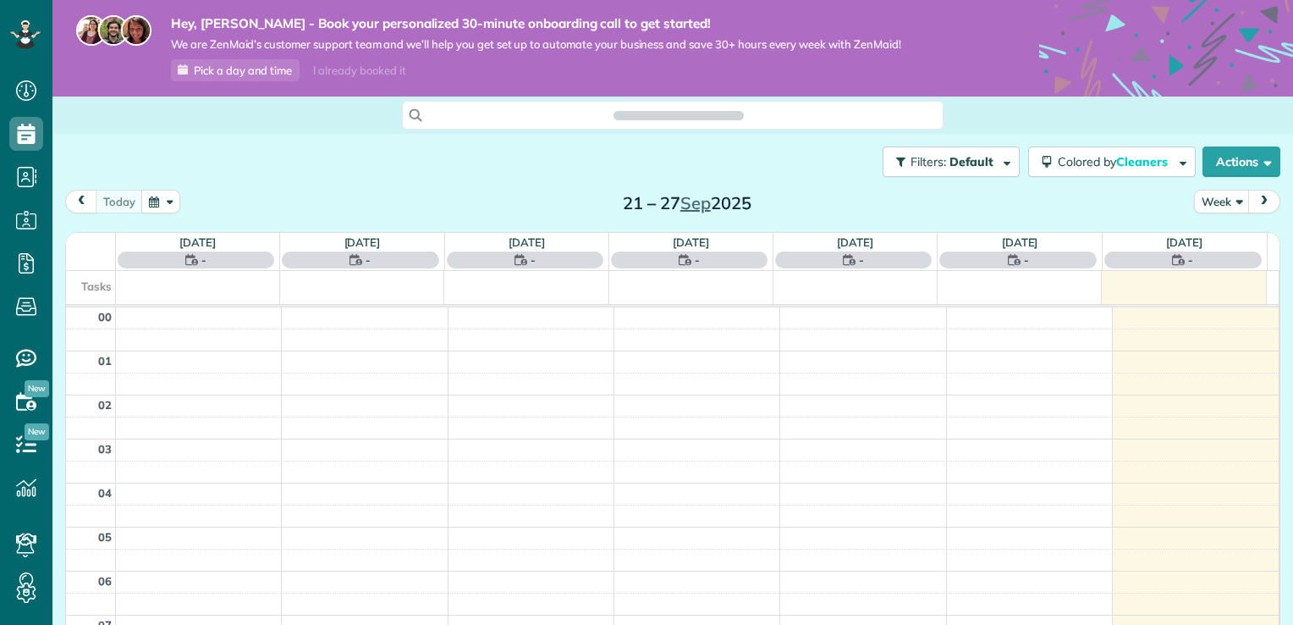
scroll to position [306, 0]
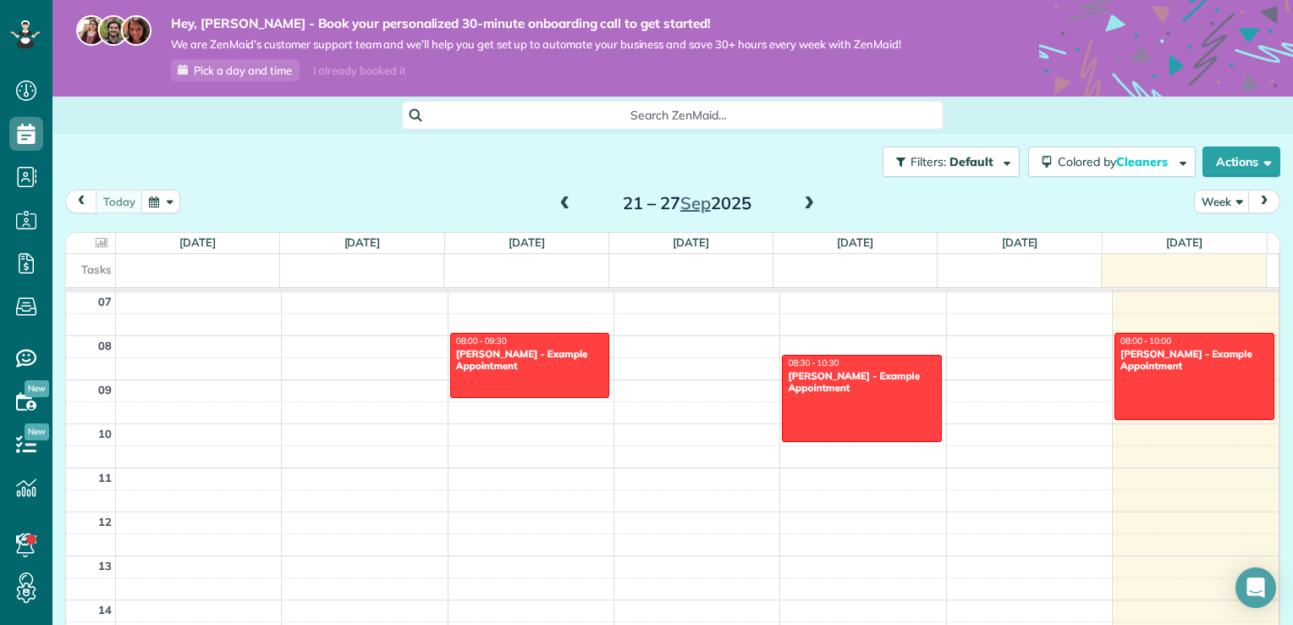
click at [807, 207] on span at bounding box center [809, 203] width 19 height 15
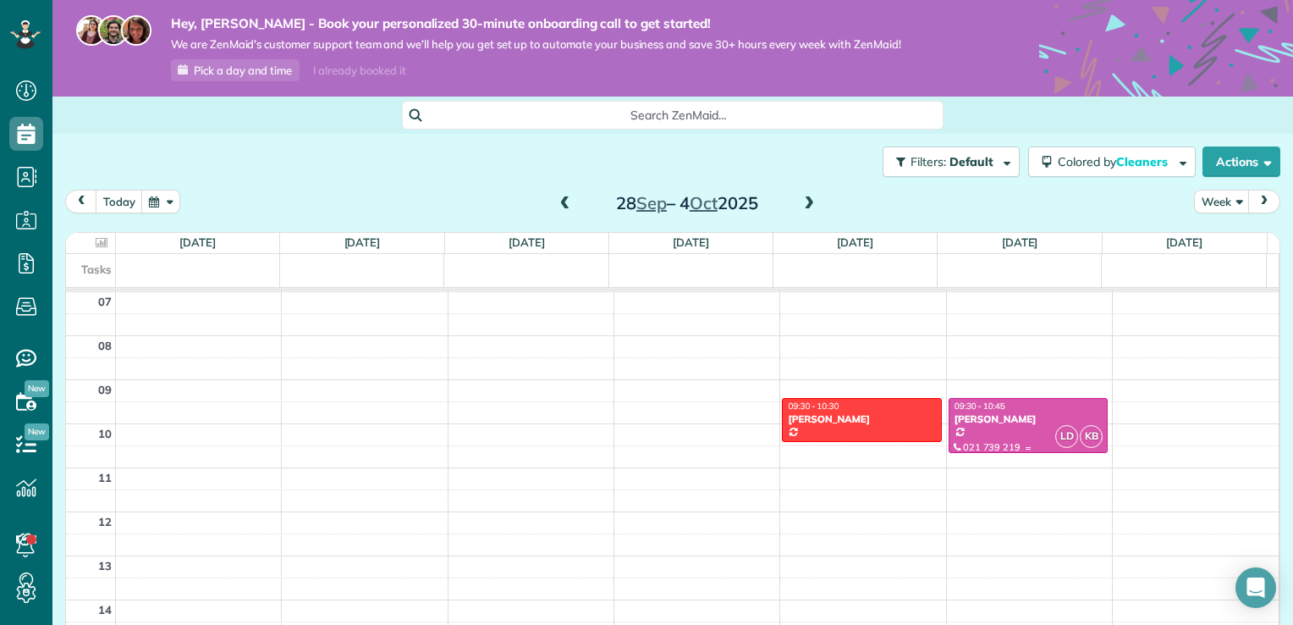
click at [988, 431] on div at bounding box center [1028, 425] width 157 height 53
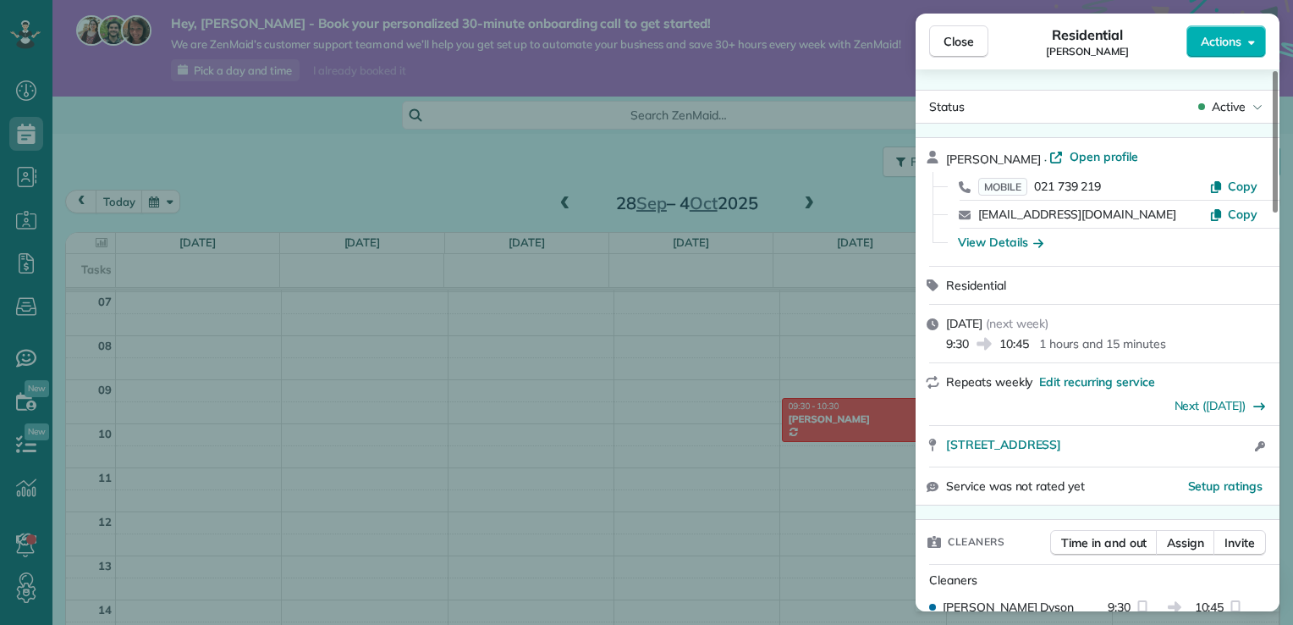
scroll to position [340, 0]
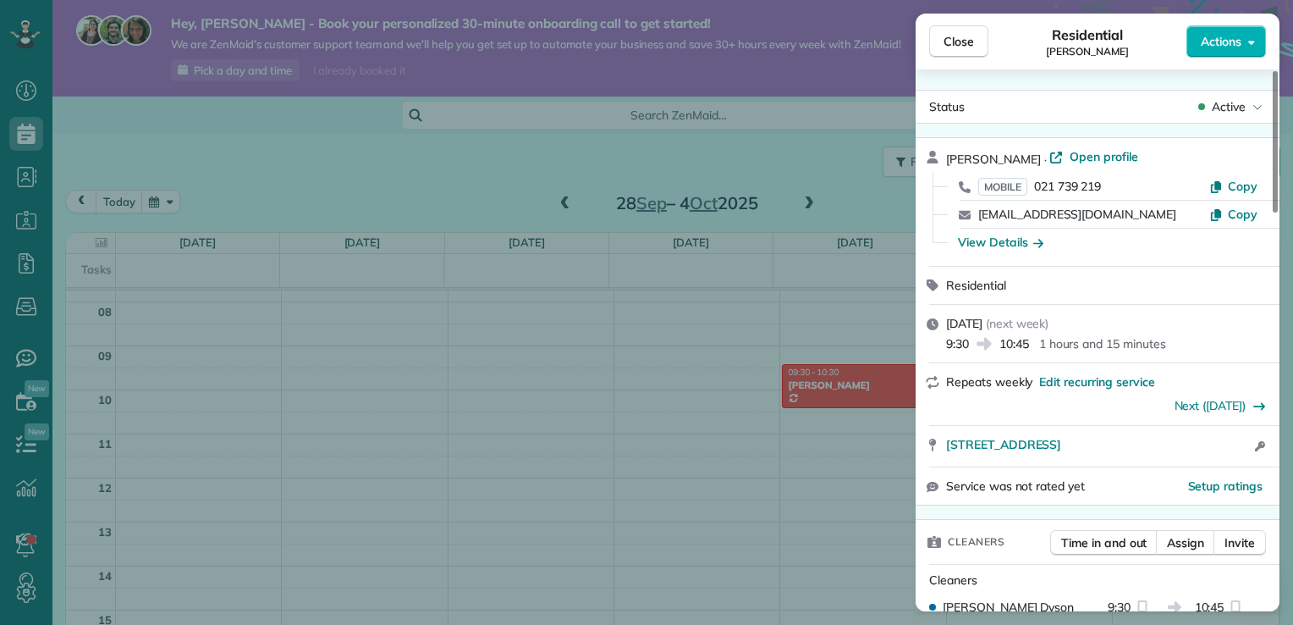
click at [1202, 273] on div "Residential" at bounding box center [1098, 285] width 364 height 37
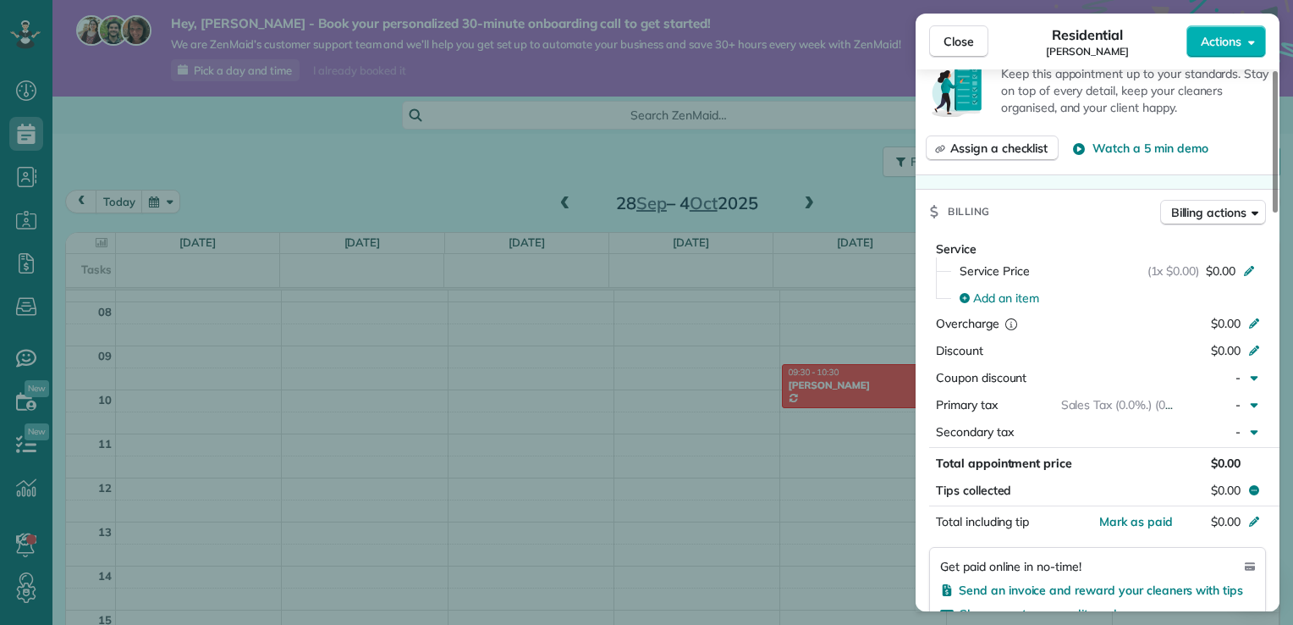
scroll to position [677, 0]
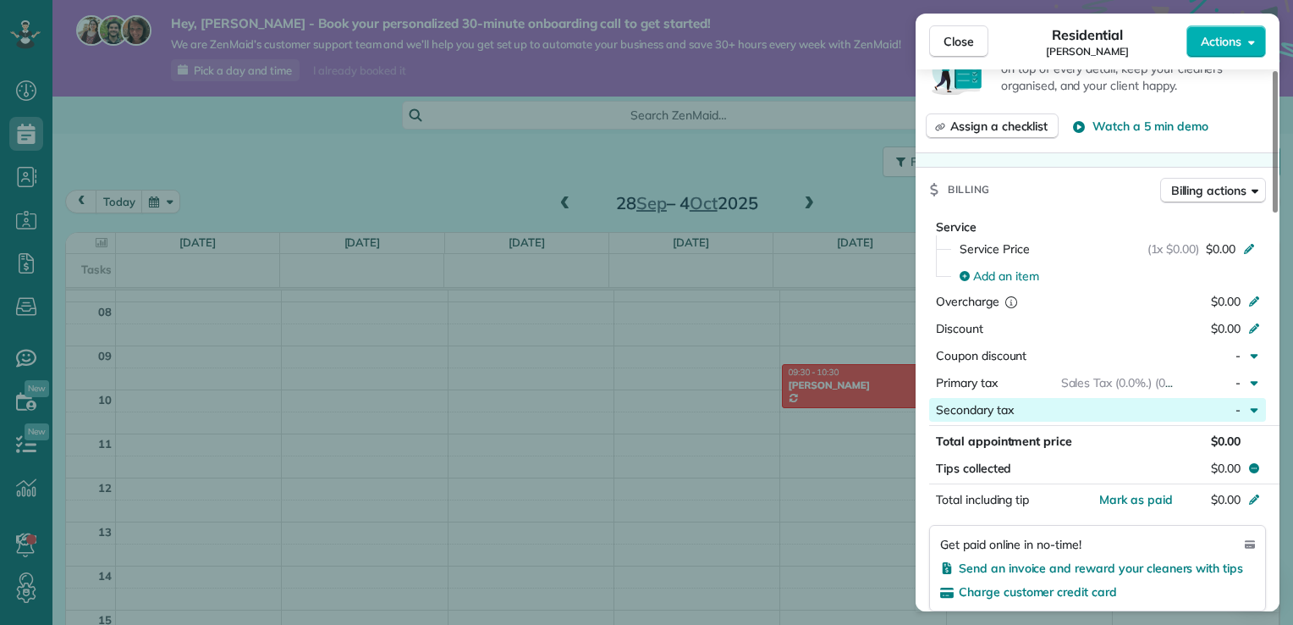
click at [966, 412] on span "Secondary tax" at bounding box center [975, 409] width 78 height 15
click at [1219, 447] on span "No secondary tax rates to display" at bounding box center [1159, 441] width 180 height 15
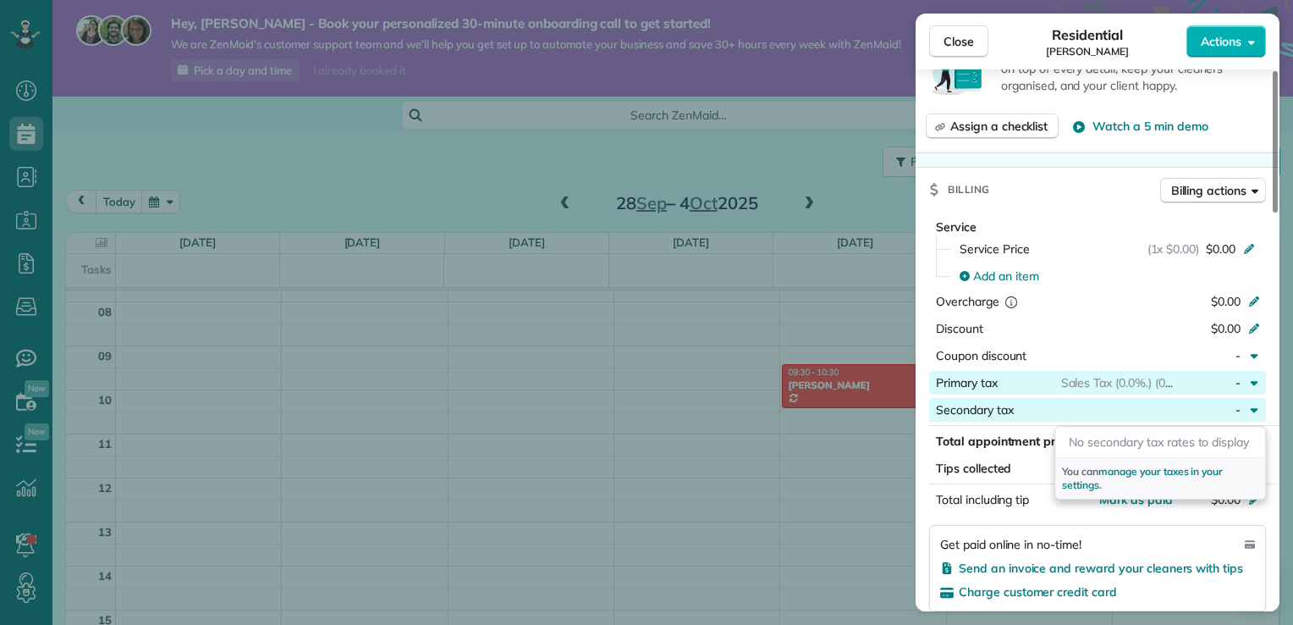
click at [1114, 384] on span "Sales Tax (0.0%.) (0%)" at bounding box center [1120, 382] width 119 height 15
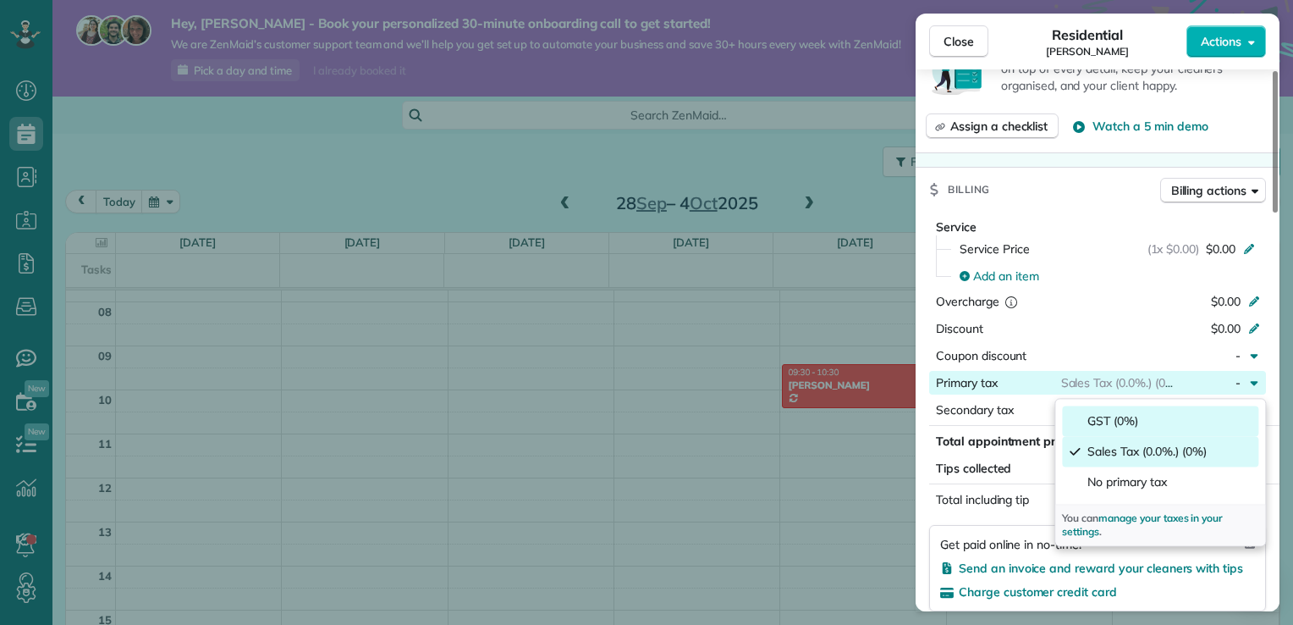
click at [1114, 421] on span "GST (0%)" at bounding box center [1170, 420] width 164 height 17
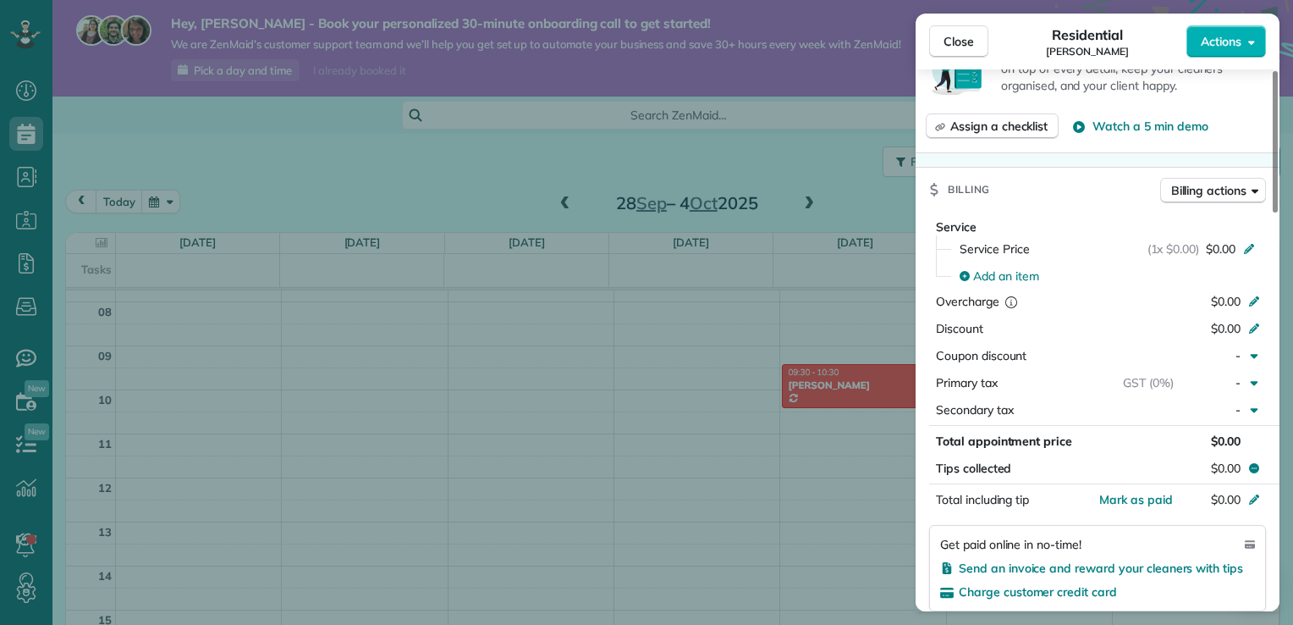
click at [1277, 411] on div "Service Service Price (1x $0.00) $0.00 Add an item Overcharge $0.00 Discount $0…" at bounding box center [1098, 321] width 364 height 207
drag, startPoint x: 1277, startPoint y: 411, endPoint x: 1277, endPoint y: 401, distance: 10.2
click at [1277, 401] on div "Service Service Price (1x $0.00) $0.00 Add an item Overcharge $0.00 Discount $0…" at bounding box center [1098, 321] width 364 height 207
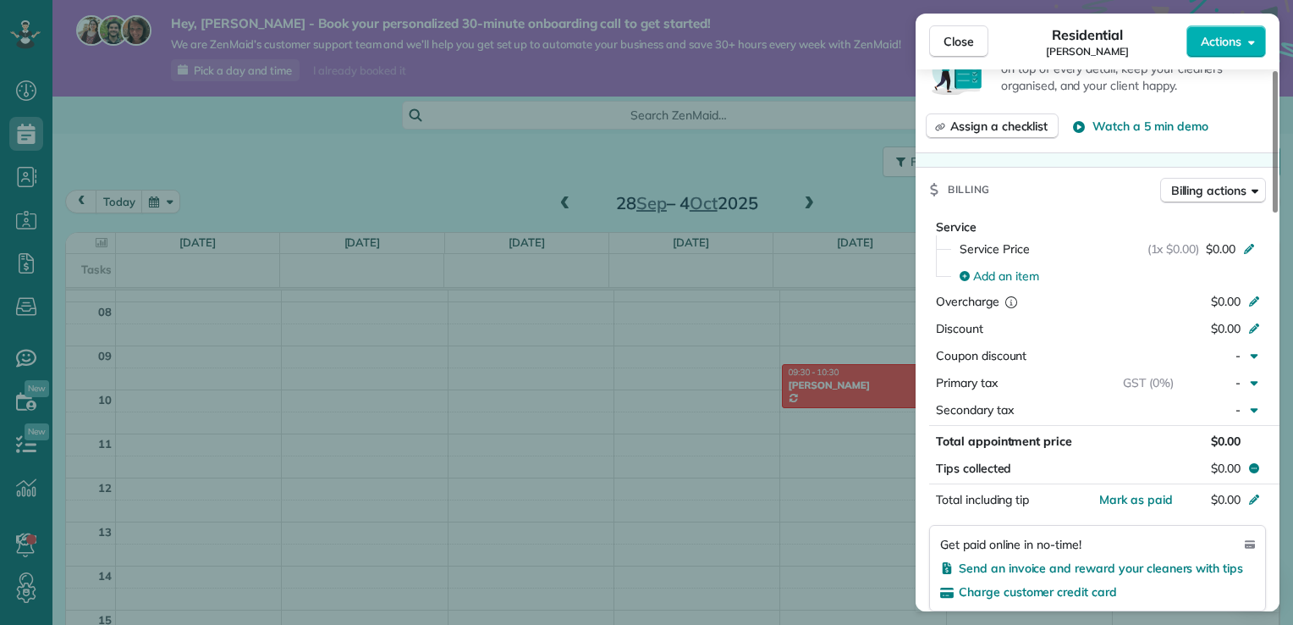
click at [1100, 350] on button "Coupon discount -" at bounding box center [1097, 356] width 337 height 24
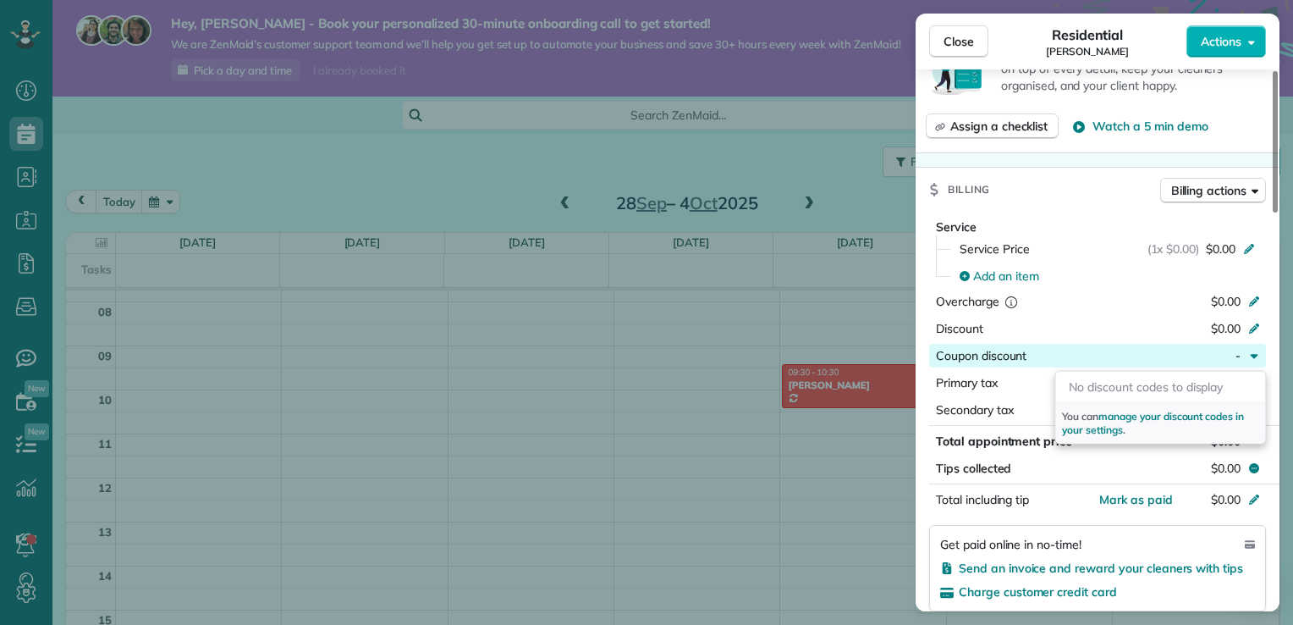
click at [1100, 350] on div "button" at bounding box center [1100, 355] width 147 height 17
click at [1116, 210] on div "Billing Billing actions" at bounding box center [1098, 190] width 364 height 44
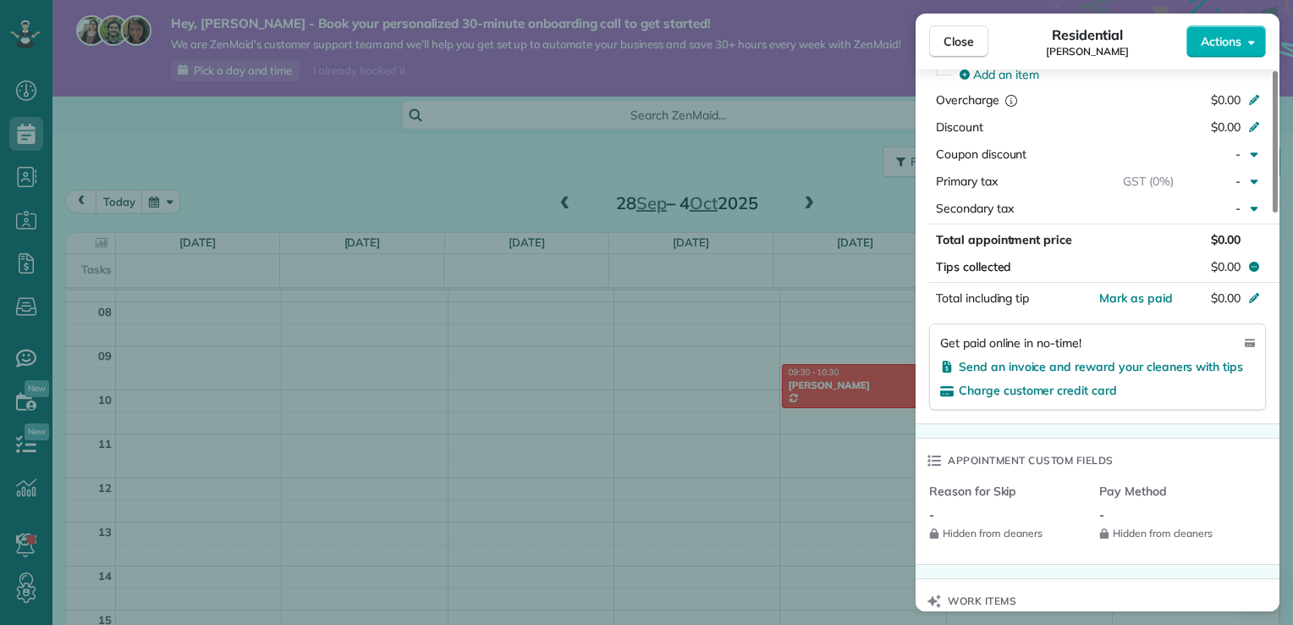
scroll to position [880, 0]
click at [960, 42] on span "Close" at bounding box center [959, 41] width 30 height 17
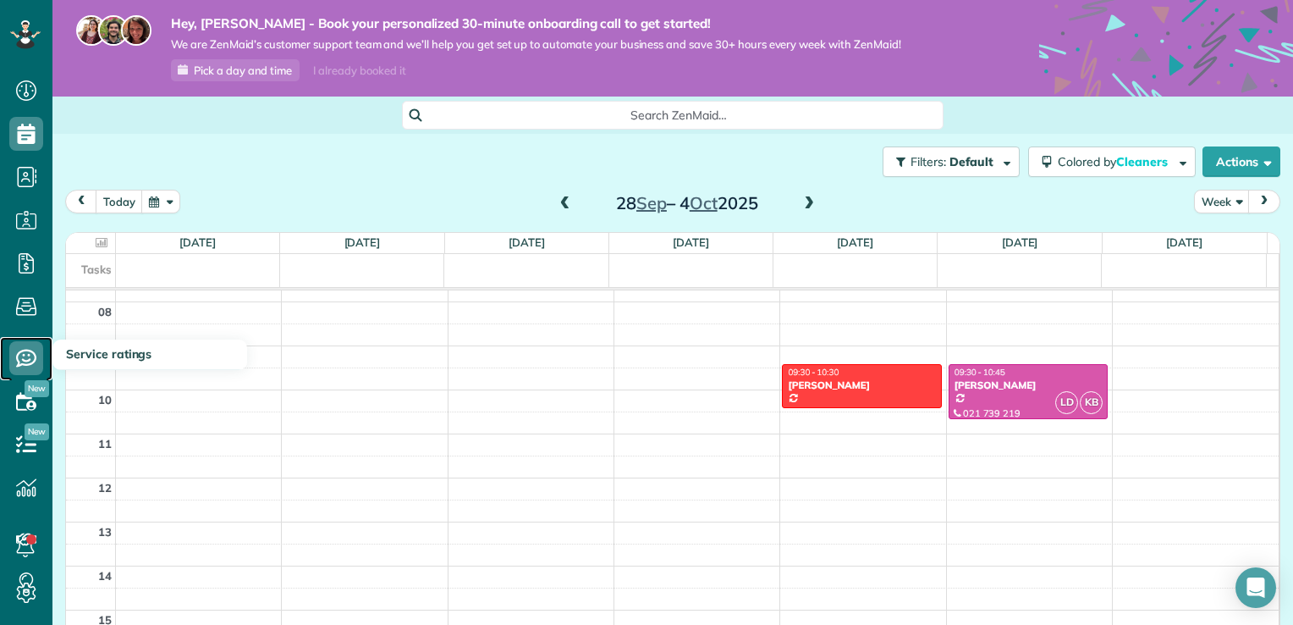
click at [34, 362] on use at bounding box center [26, 359] width 20 height 18
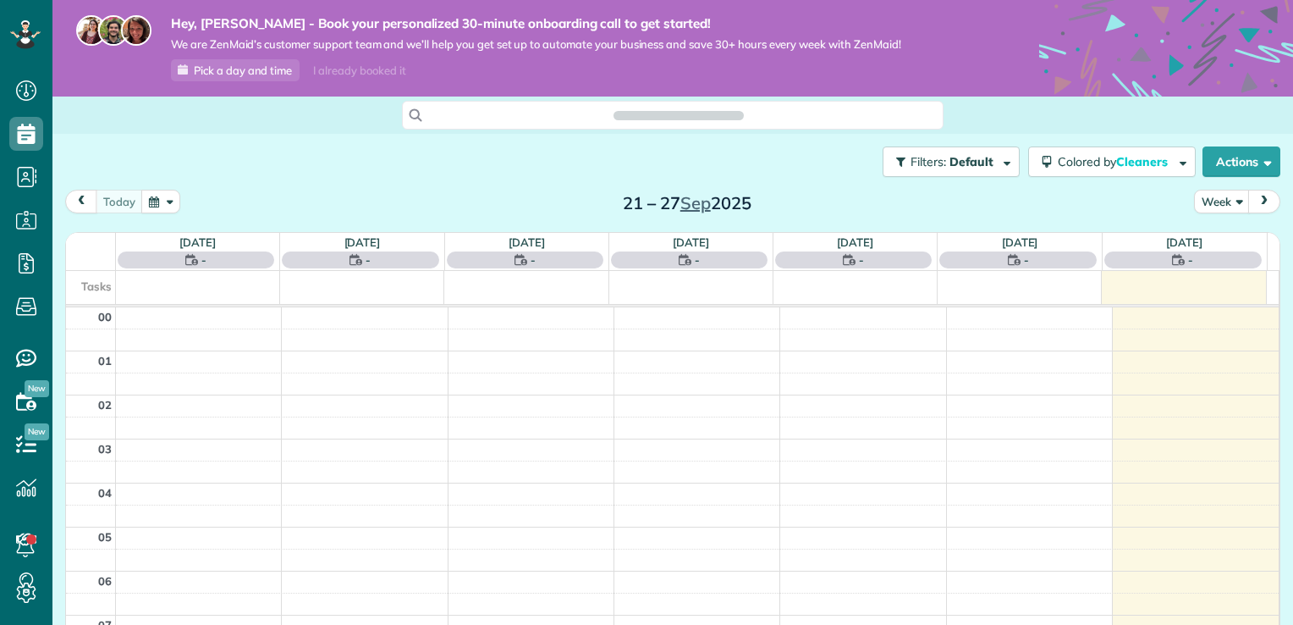
scroll to position [306, 0]
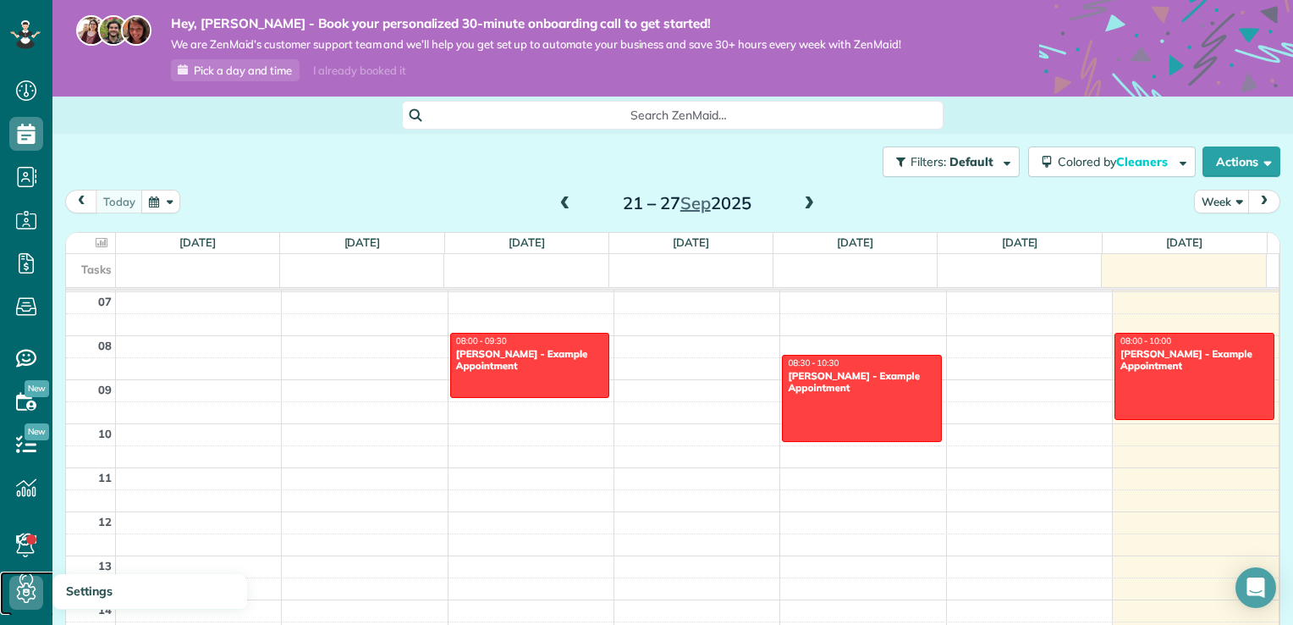
click at [30, 587] on use at bounding box center [26, 592] width 19 height 20
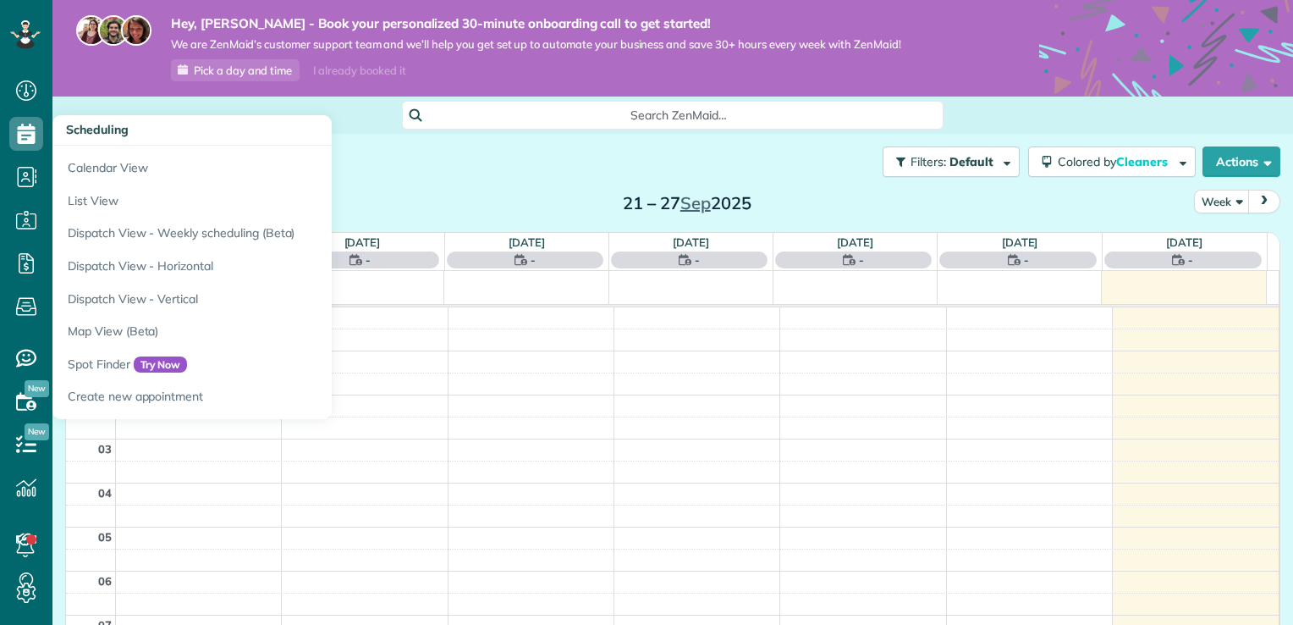
scroll to position [306, 0]
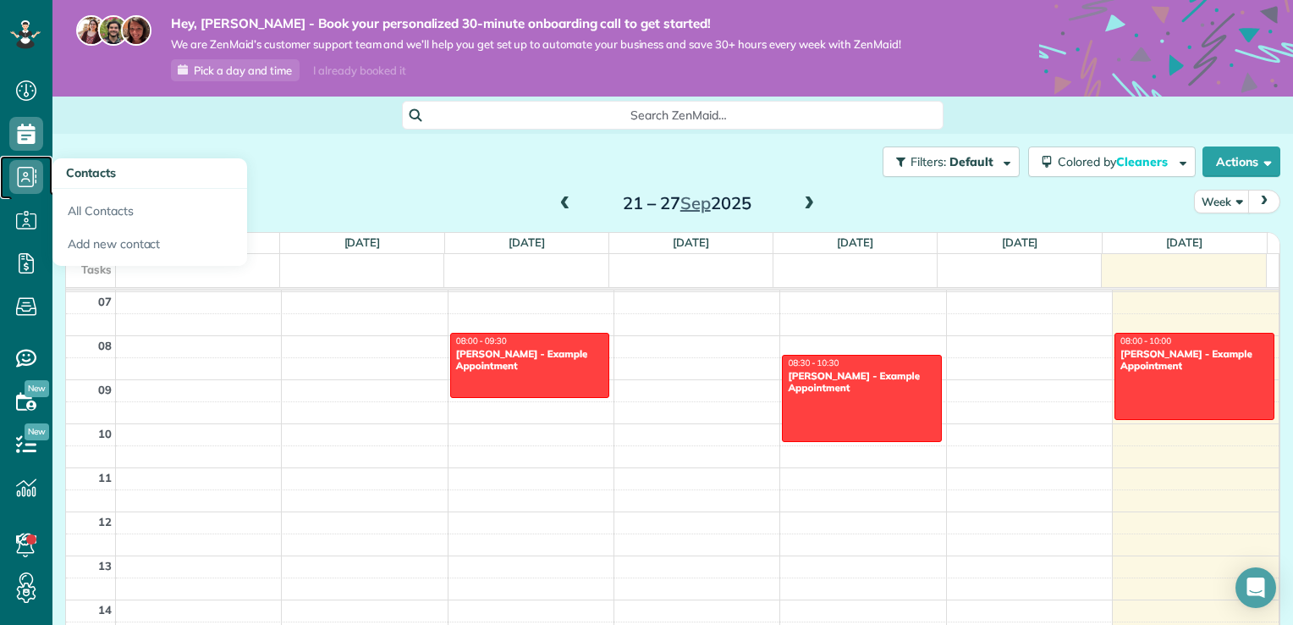
click at [18, 179] on use at bounding box center [27, 177] width 19 height 20
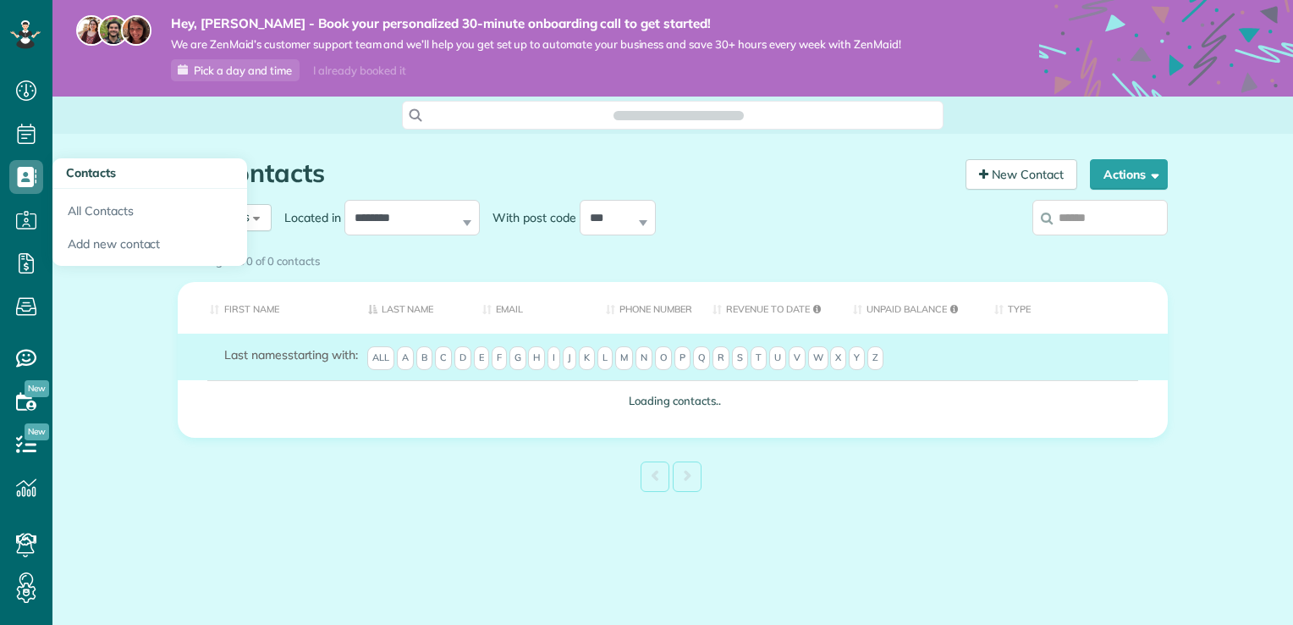
scroll to position [8, 8]
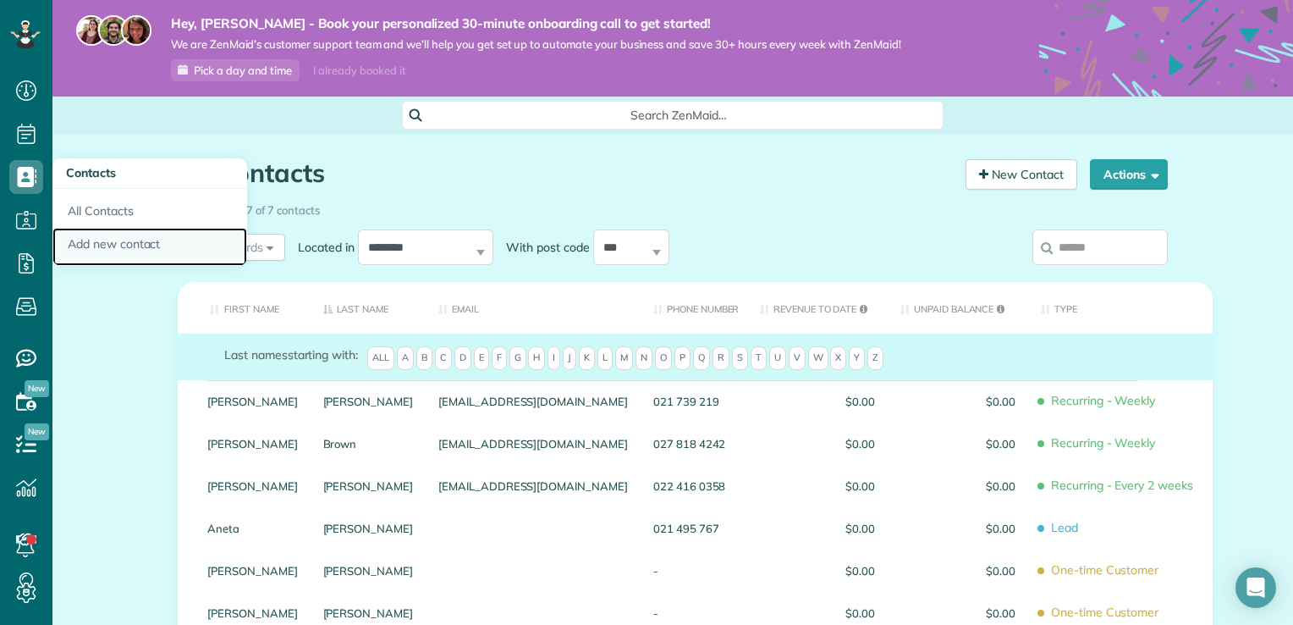
click at [116, 245] on link "Add new contact" at bounding box center [149, 247] width 195 height 39
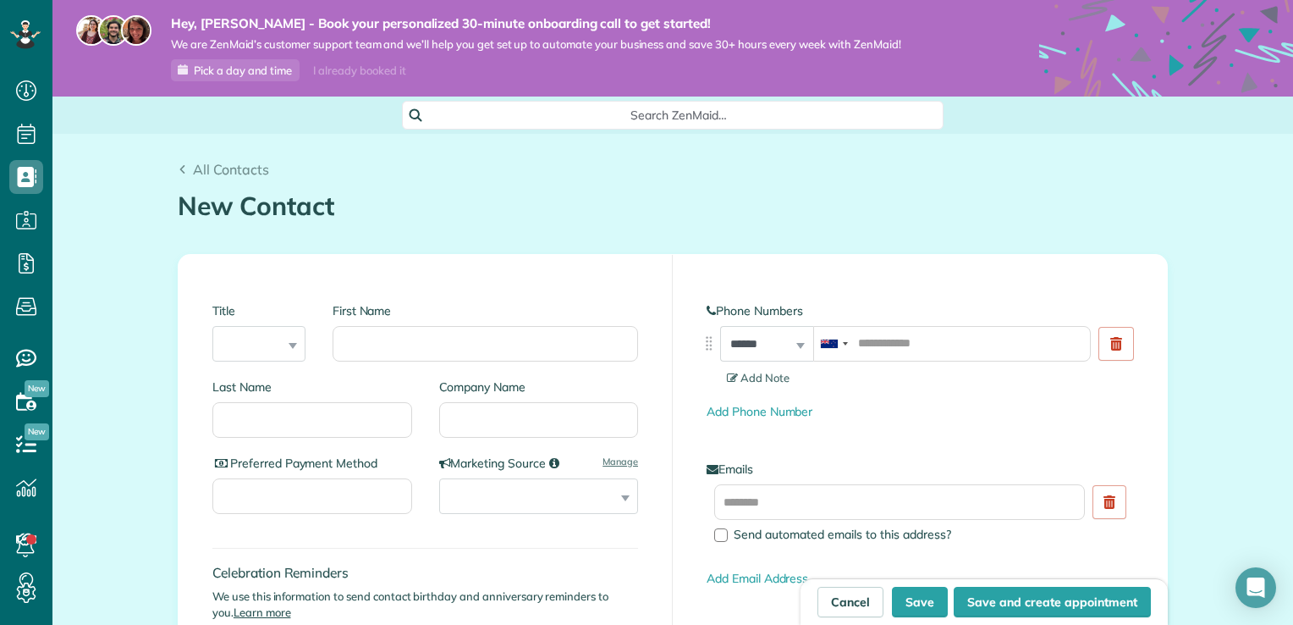
scroll to position [625, 52]
